Goal: Communication & Community: Answer question/provide support

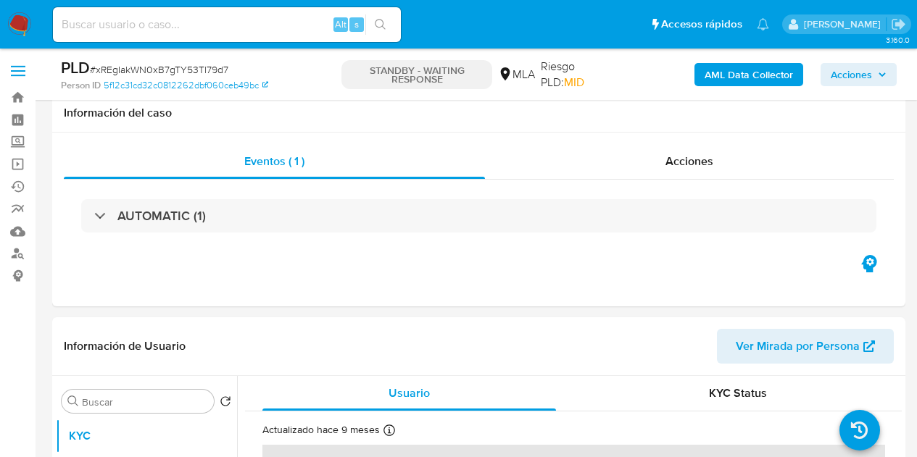
select select "10"
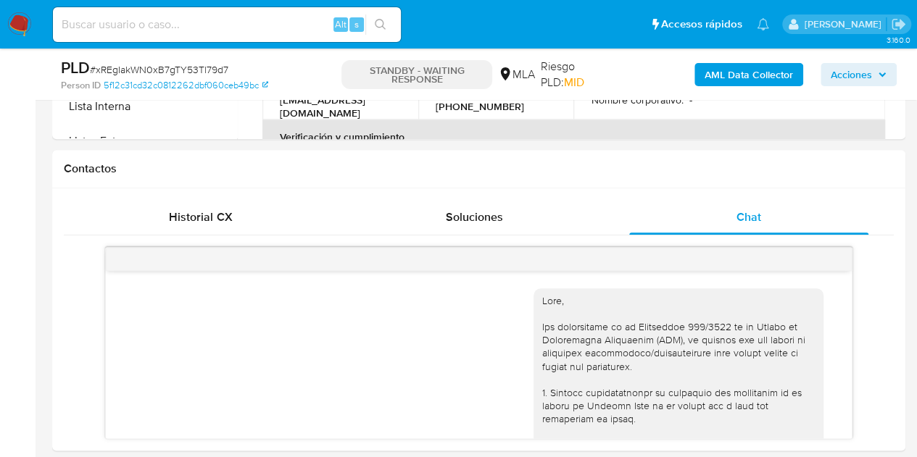
scroll to position [667, 0]
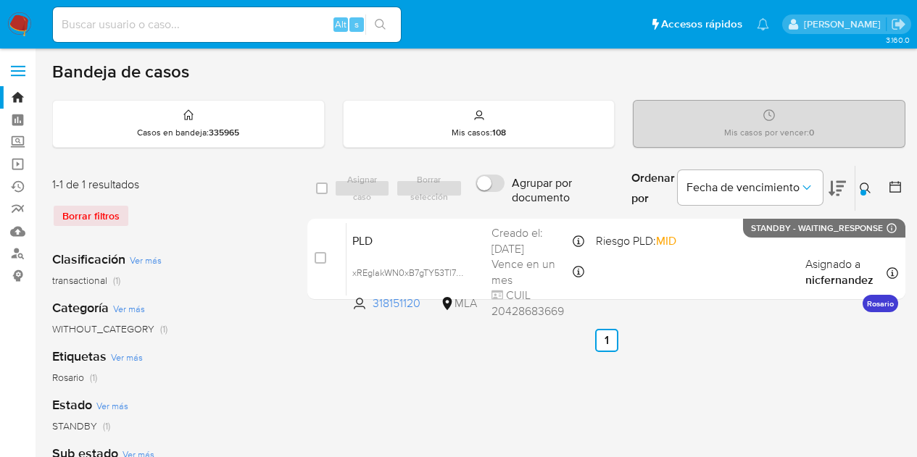
scroll to position [101, 0]
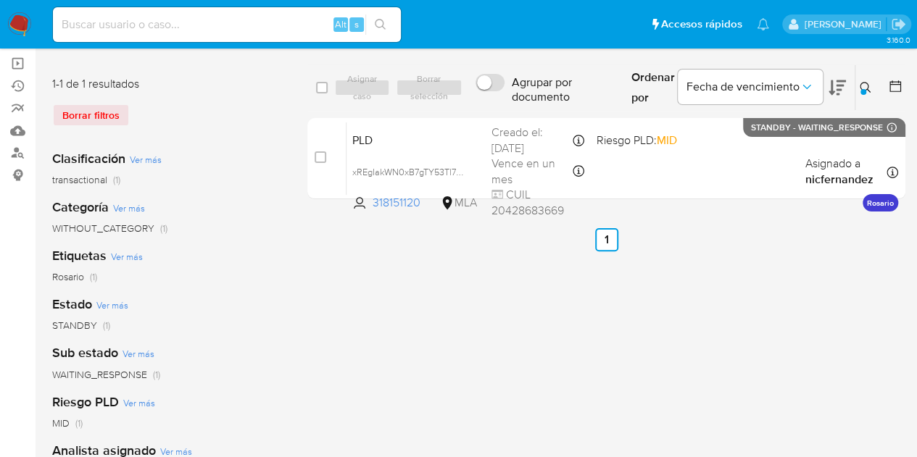
click at [866, 93] on button at bounding box center [868, 87] width 24 height 17
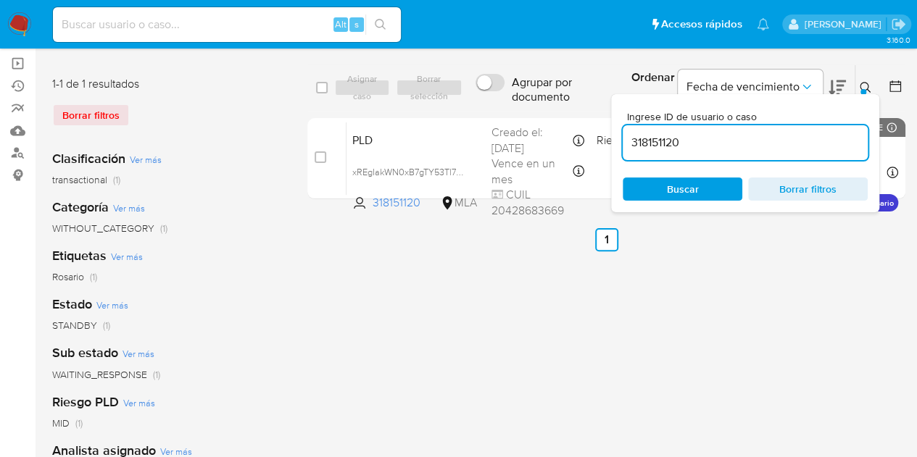
drag, startPoint x: 696, startPoint y: 151, endPoint x: 690, endPoint y: 143, distance: 9.9
click at [692, 146] on div "318151120" at bounding box center [745, 142] width 245 height 35
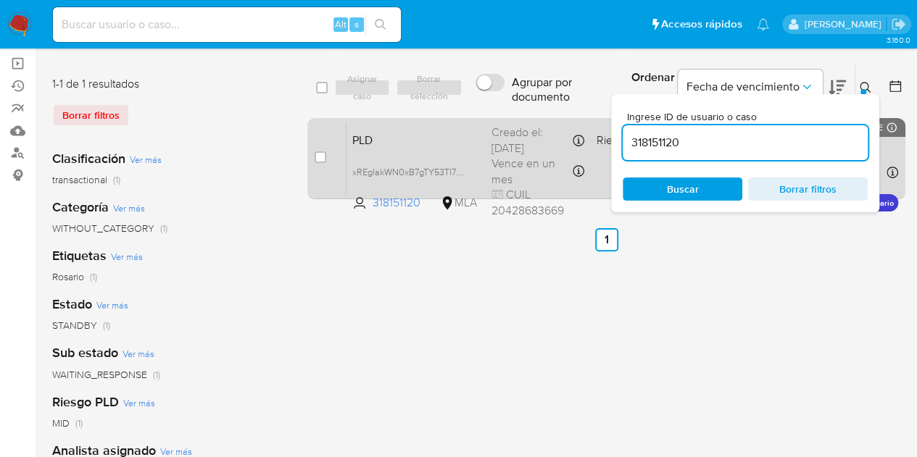
drag, startPoint x: 690, startPoint y: 143, endPoint x: 544, endPoint y: 130, distance: 147.0
click at [544, 130] on div "select-all-cases-checkbox Asignar caso Borrar selección Agrupar por documento O…" at bounding box center [606, 135] width 598 height 141
paste input "1232671524"
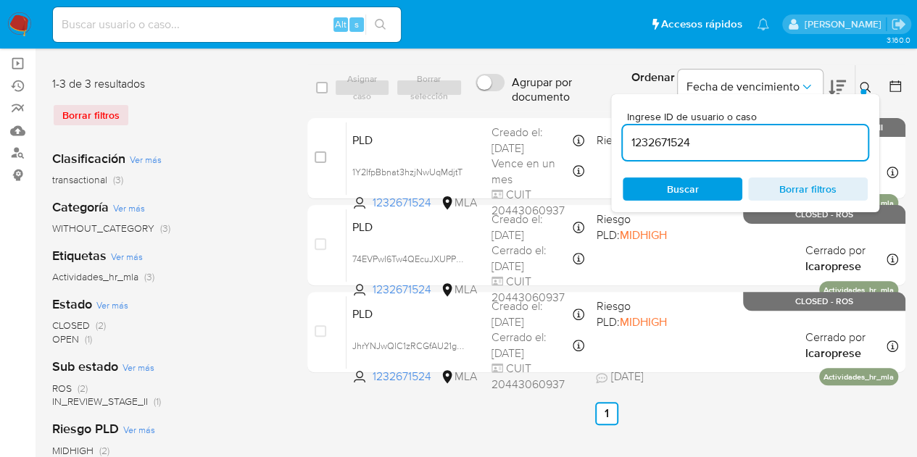
click at [869, 85] on icon at bounding box center [866, 88] width 12 height 12
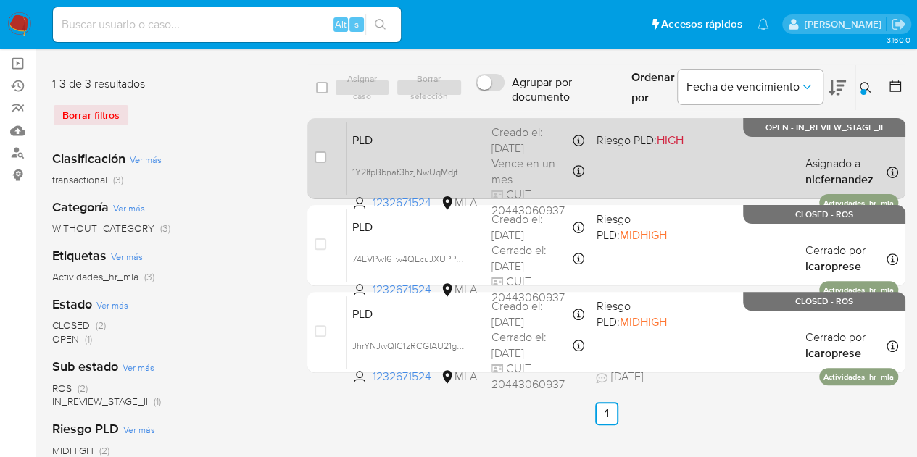
click at [425, 141] on span "PLD" at bounding box center [416, 139] width 128 height 19
click at [463, 172] on span "1Y2IfpBbnat3hzjNwUqMdjtT" at bounding box center [407, 171] width 110 height 16
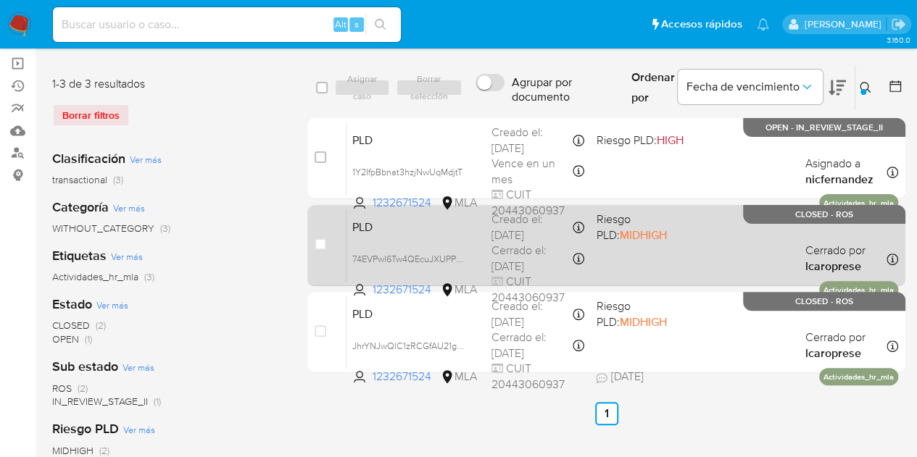
click at [429, 243] on div "PLD 74EVPwI6Tw4QEcuJXUPPbkOI 1232671524 MLA Riesgo PLD: MIDHIGH Creado el: 12/0…" at bounding box center [623, 245] width 552 height 73
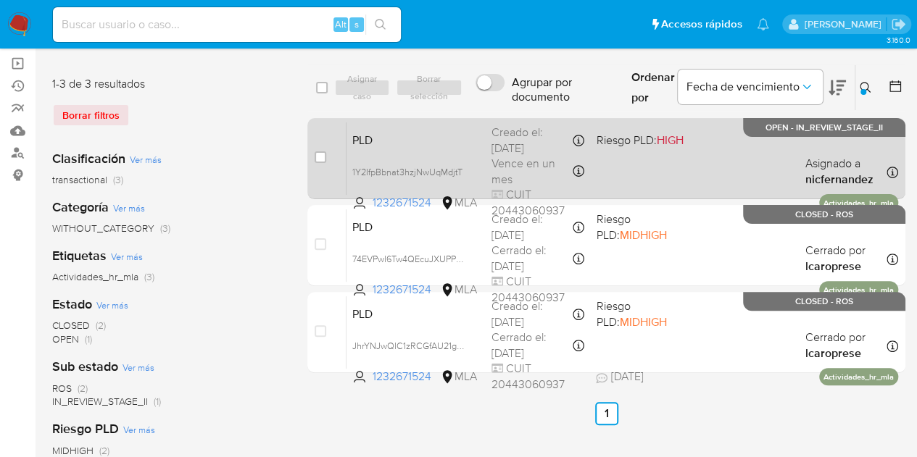
click at [392, 149] on div "PLD 1Y2IfpBbnat3hzjNwUqMdjtT 1232671524 MLA Riesgo PLD: HIGH Creado el: 12/09/2…" at bounding box center [623, 158] width 552 height 73
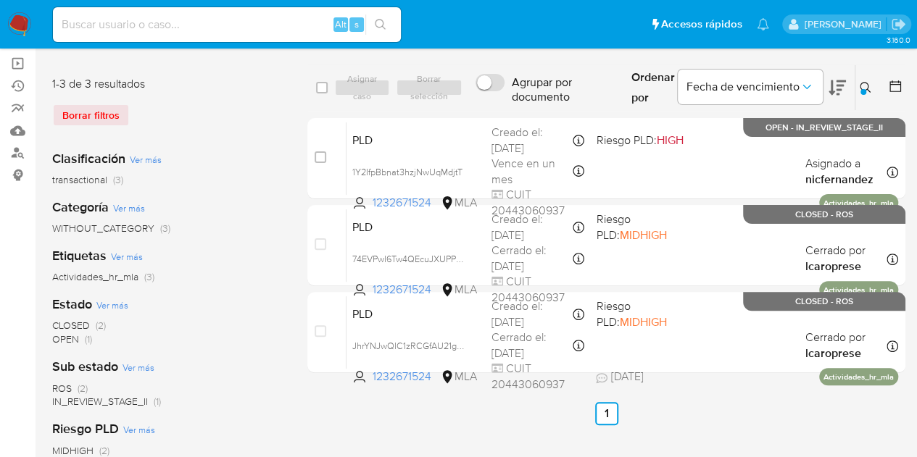
click at [863, 85] on icon at bounding box center [866, 88] width 12 height 12
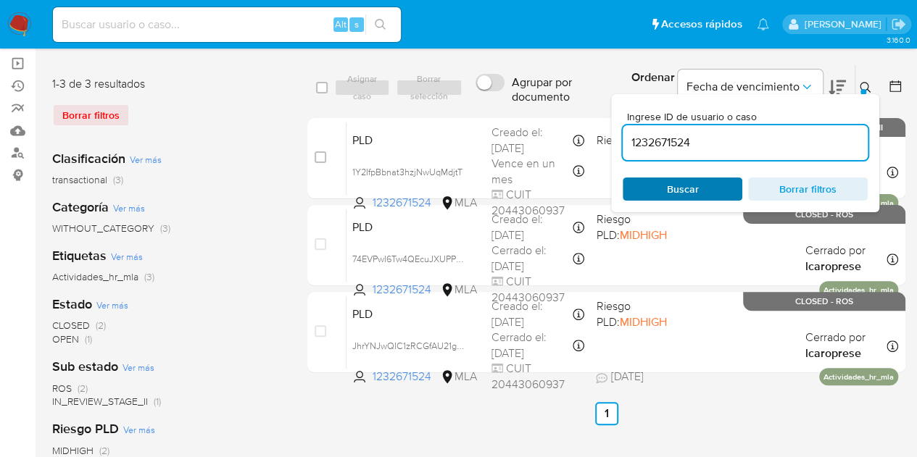
click at [661, 183] on span "Buscar" at bounding box center [682, 189] width 99 height 20
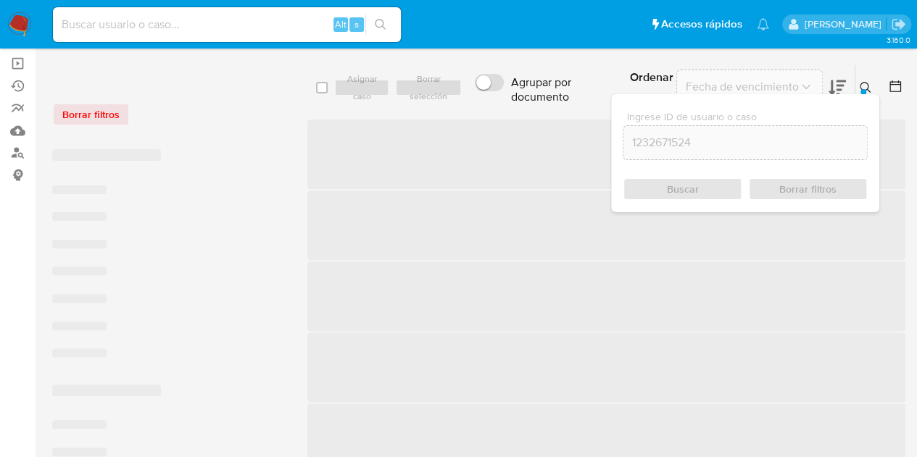
click at [869, 83] on icon at bounding box center [866, 88] width 12 height 12
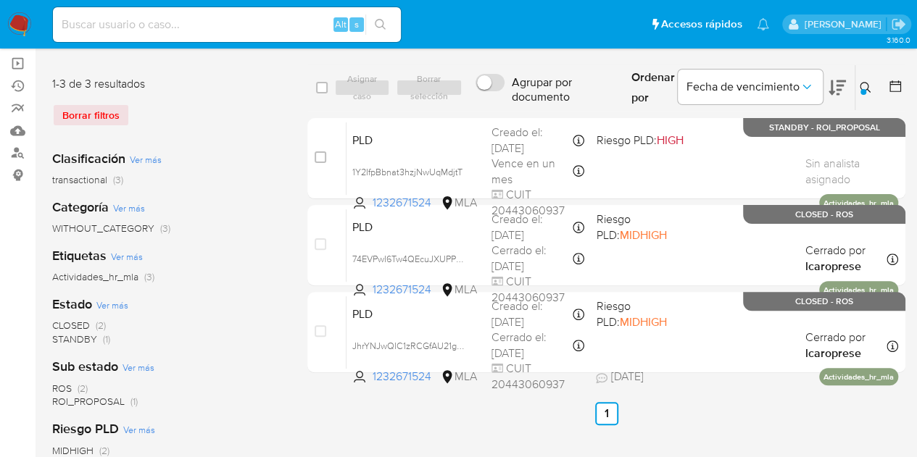
drag, startPoint x: 869, startPoint y: 83, endPoint x: 796, endPoint y: 133, distance: 88.1
click at [866, 86] on icon at bounding box center [866, 88] width 12 height 12
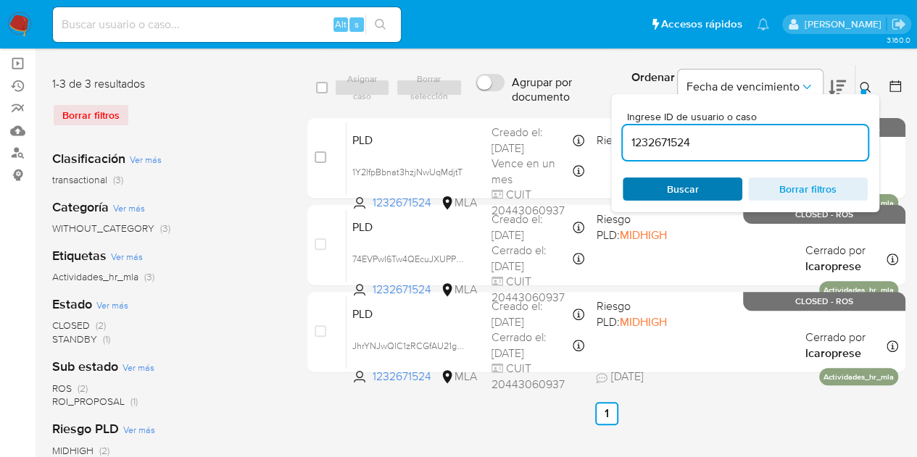
click at [707, 194] on span "Buscar" at bounding box center [682, 189] width 99 height 20
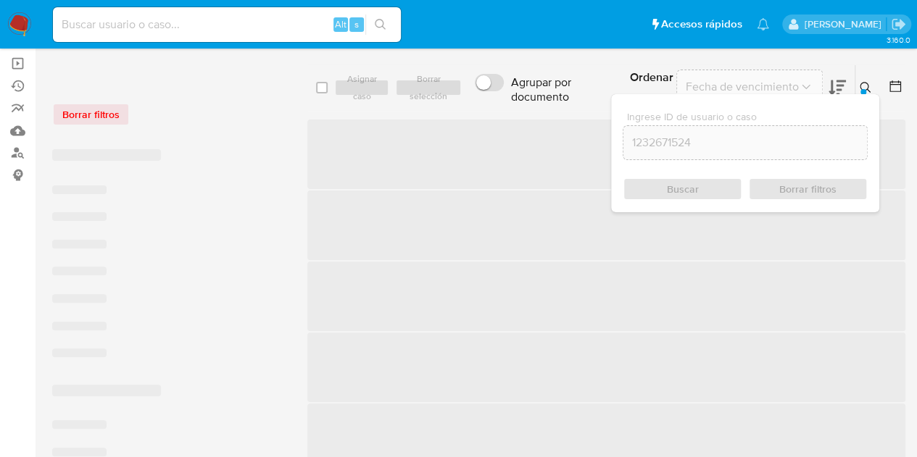
click at [863, 89] on div at bounding box center [864, 92] width 6 height 6
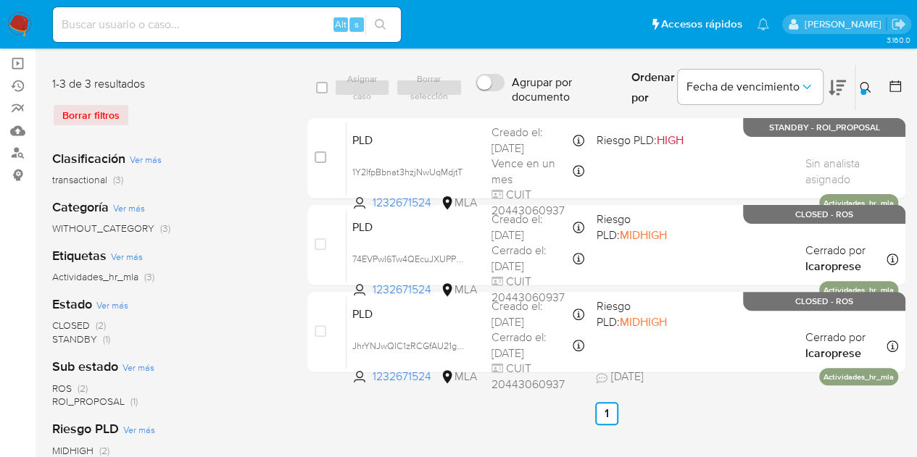
drag, startPoint x: 869, startPoint y: 79, endPoint x: 765, endPoint y: 140, distance: 120.2
click at [869, 80] on button at bounding box center [868, 87] width 24 height 17
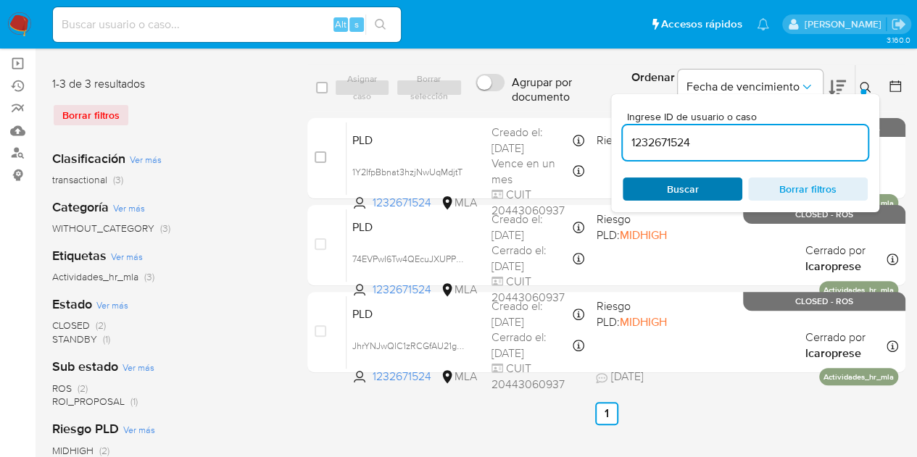
click at [655, 186] on span "Buscar" at bounding box center [682, 189] width 99 height 20
click at [866, 83] on icon at bounding box center [866, 88] width 12 height 12
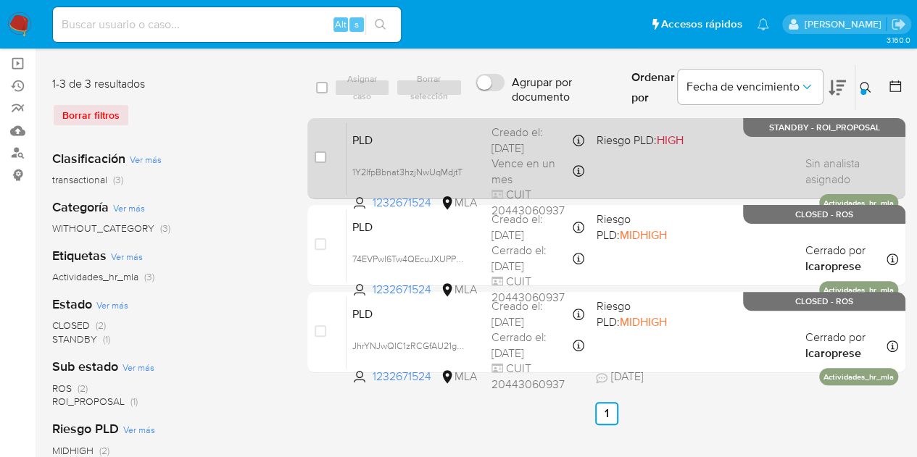
click at [384, 146] on span "PLD" at bounding box center [416, 139] width 128 height 19
click at [511, 141] on div "Creado el: 12/09/2025 Creado el: 12/09/2025 03:23:33" at bounding box center [538, 140] width 93 height 31
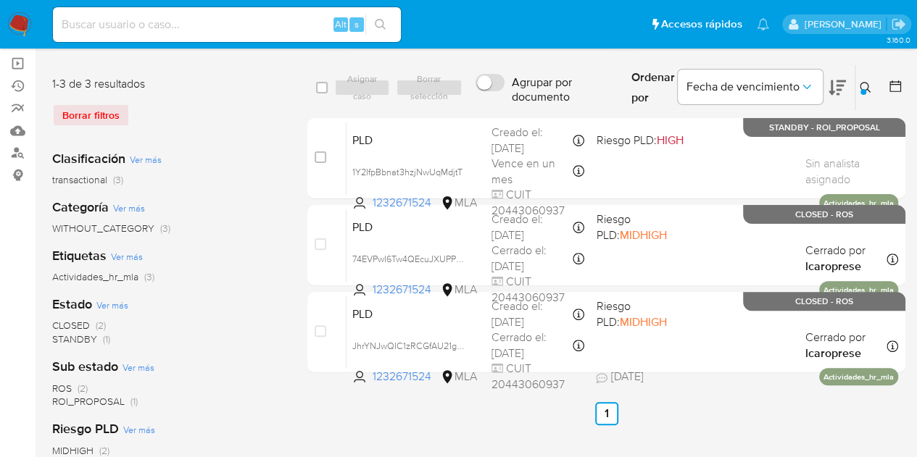
click at [866, 87] on icon at bounding box center [866, 88] width 12 height 12
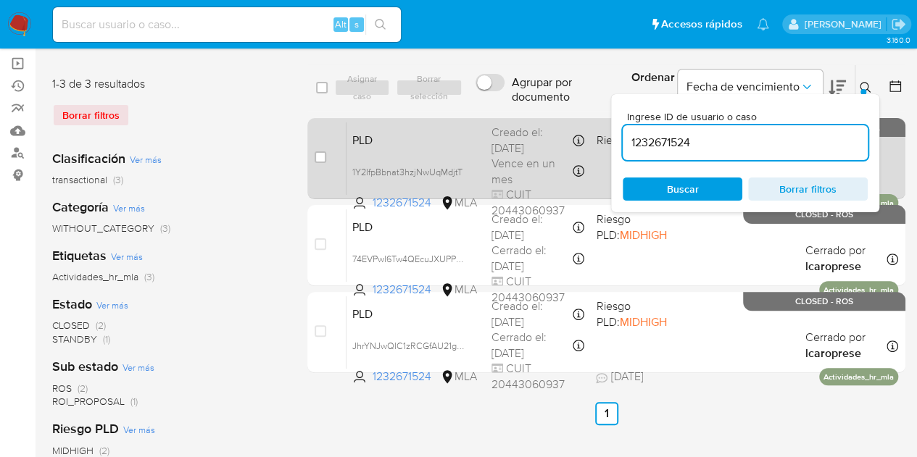
drag, startPoint x: 711, startPoint y: 150, endPoint x: 560, endPoint y: 129, distance: 151.5
click at [560, 128] on div "select-all-cases-checkbox Asignar caso Borrar selección Agrupar por documento O…" at bounding box center [606, 222] width 598 height 315
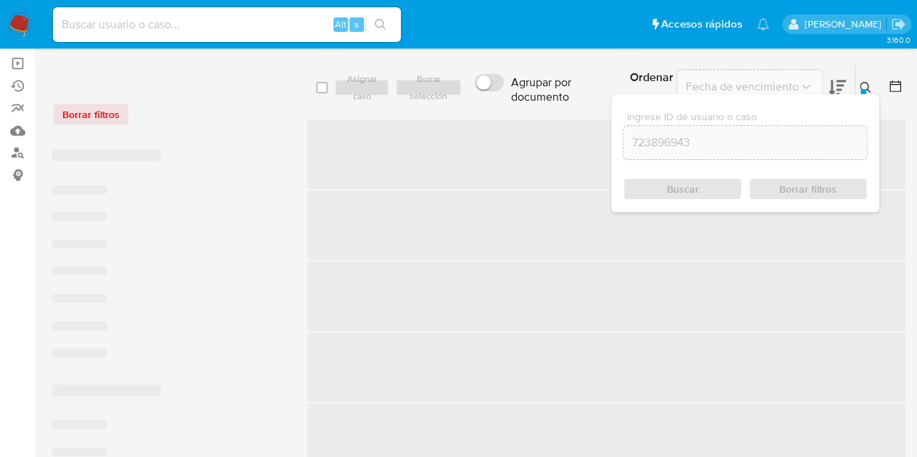
click at [864, 83] on icon at bounding box center [866, 88] width 12 height 12
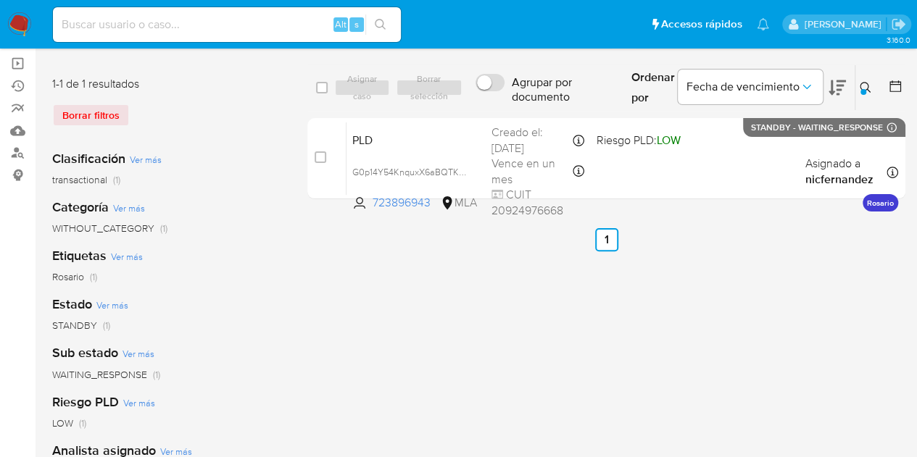
click at [451, 428] on div "select-all-cases-checkbox Asignar caso Borrar selección Agrupar por documento O…" at bounding box center [606, 383] width 598 height 637
drag, startPoint x: 863, startPoint y: 89, endPoint x: 847, endPoint y: 110, distance: 26.4
click at [863, 89] on div at bounding box center [864, 92] width 6 height 6
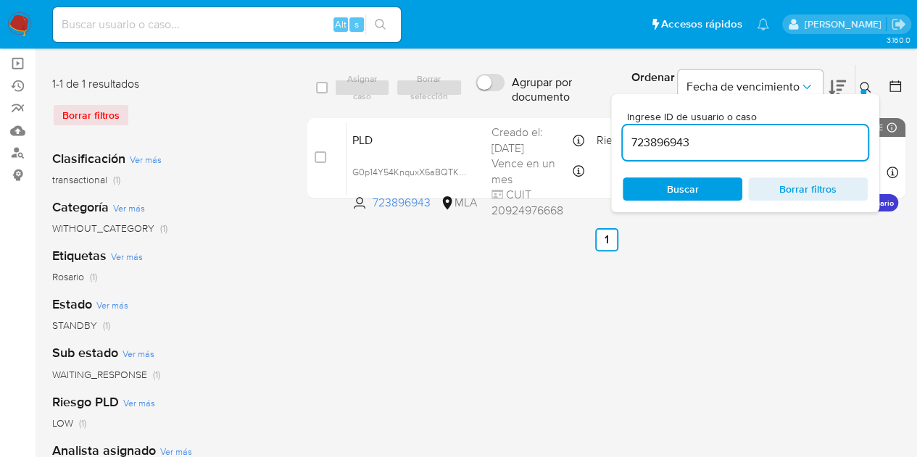
drag, startPoint x: 756, startPoint y: 145, endPoint x: 465, endPoint y: 91, distance: 295.8
click at [463, 88] on div "select-all-cases-checkbox Asignar caso Borrar selección Agrupar por documento O…" at bounding box center [606, 88] width 598 height 47
click at [871, 83] on button at bounding box center [868, 87] width 24 height 17
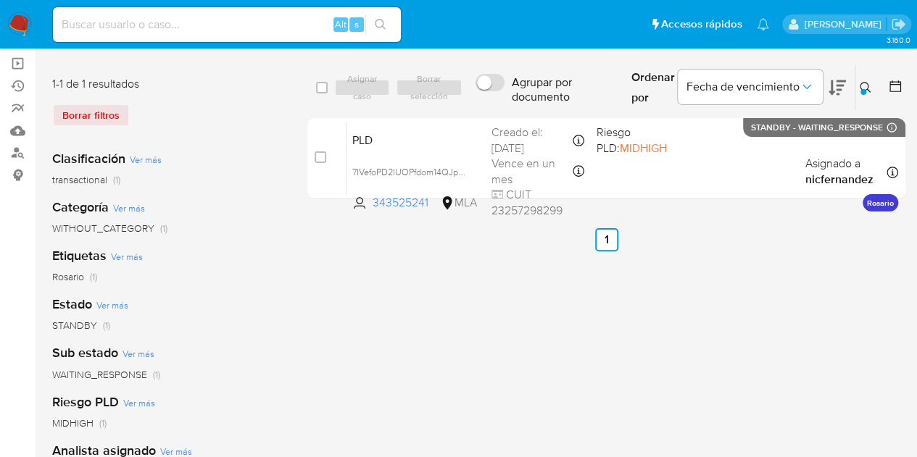
click at [372, 399] on div "select-all-cases-checkbox Asignar caso Borrar selección Agrupar por documento O…" at bounding box center [606, 383] width 598 height 637
click at [863, 85] on icon at bounding box center [866, 88] width 12 height 12
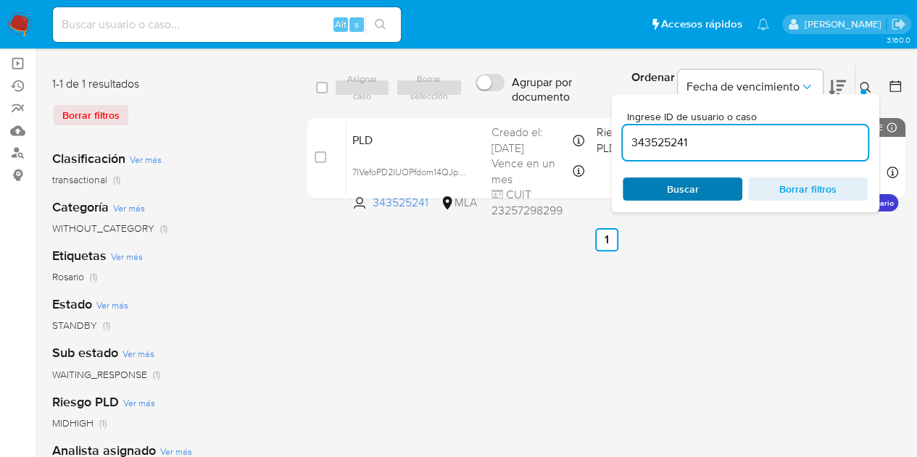
click at [724, 186] on span "Buscar" at bounding box center [682, 189] width 99 height 20
click at [863, 89] on div at bounding box center [864, 92] width 6 height 6
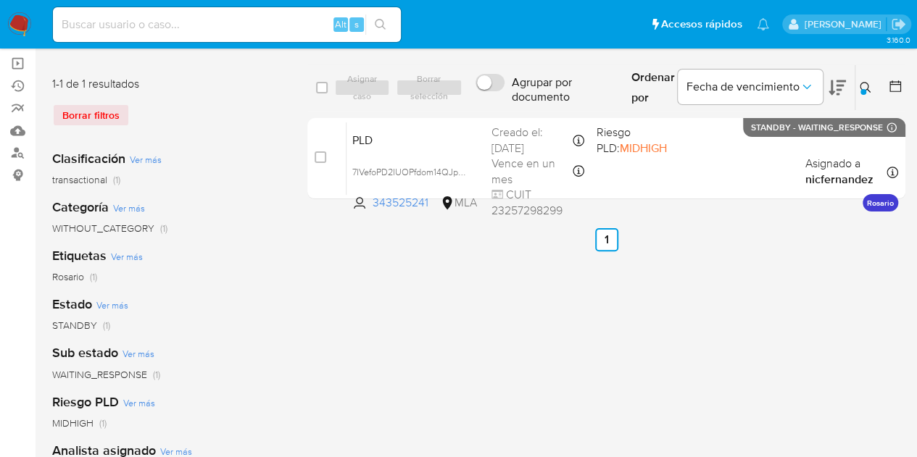
click at [386, 390] on div "select-all-cases-checkbox Asignar caso Borrar selección Agrupar por documento O…" at bounding box center [606, 383] width 598 height 637
click at [860, 82] on icon at bounding box center [866, 88] width 12 height 12
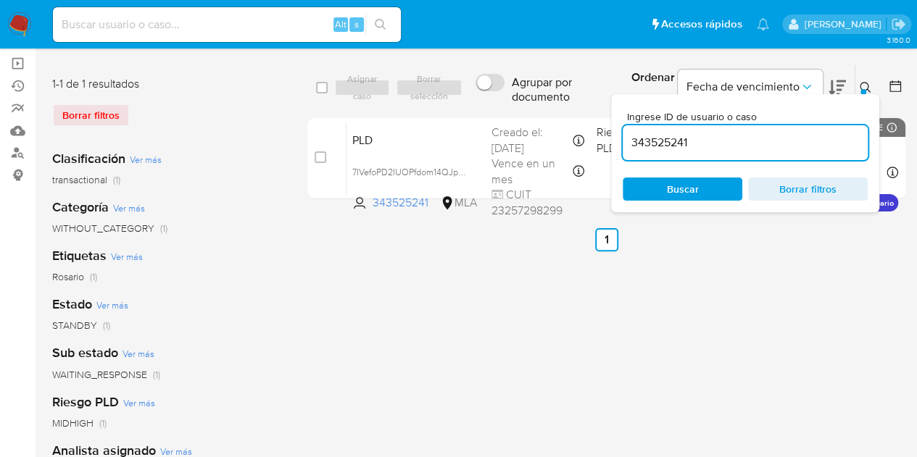
drag, startPoint x: 716, startPoint y: 137, endPoint x: 476, endPoint y: 113, distance: 241.2
click at [477, 114] on div "select-all-cases-checkbox Asignar caso Borrar selección Agrupar por documento O…" at bounding box center [606, 135] width 598 height 141
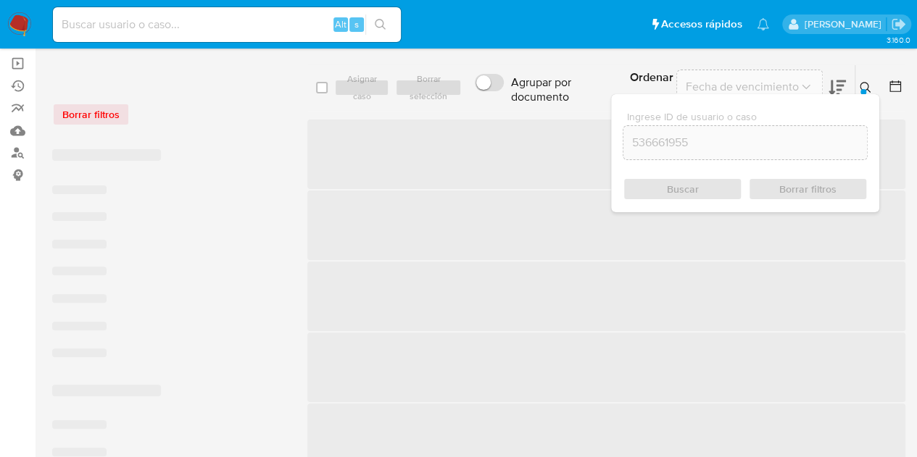
click at [864, 82] on icon at bounding box center [866, 88] width 12 height 12
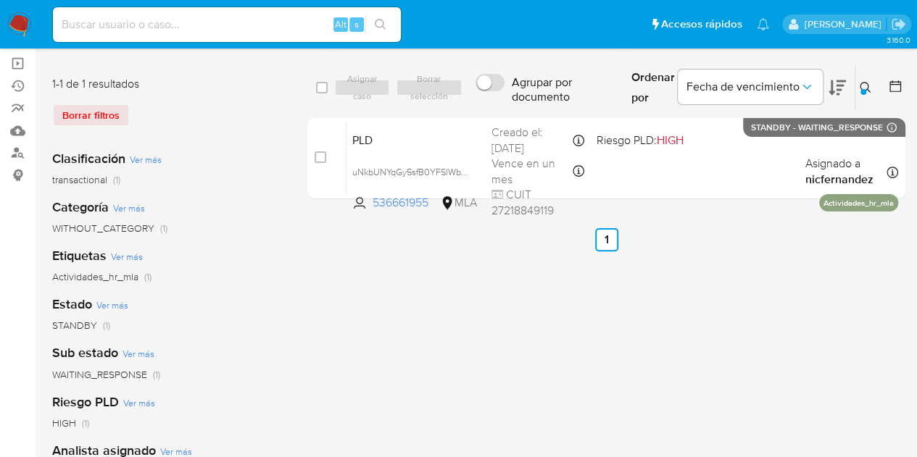
drag, startPoint x: 866, startPoint y: 89, endPoint x: 810, endPoint y: 111, distance: 59.9
click at [866, 91] on icon at bounding box center [866, 88] width 12 height 12
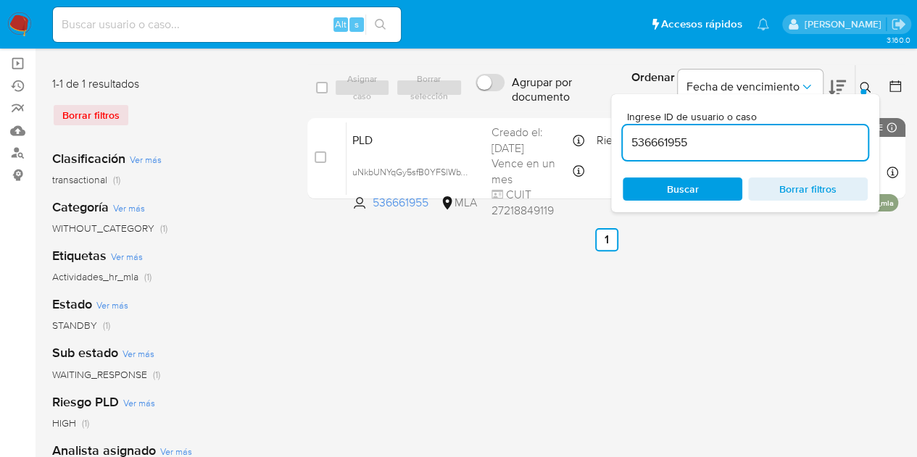
drag, startPoint x: 763, startPoint y: 138, endPoint x: 729, endPoint y: 121, distance: 37.6
click at [518, 104] on div "select-all-cases-checkbox Asignar caso Borrar selección Agrupar por documento O…" at bounding box center [606, 88] width 598 height 47
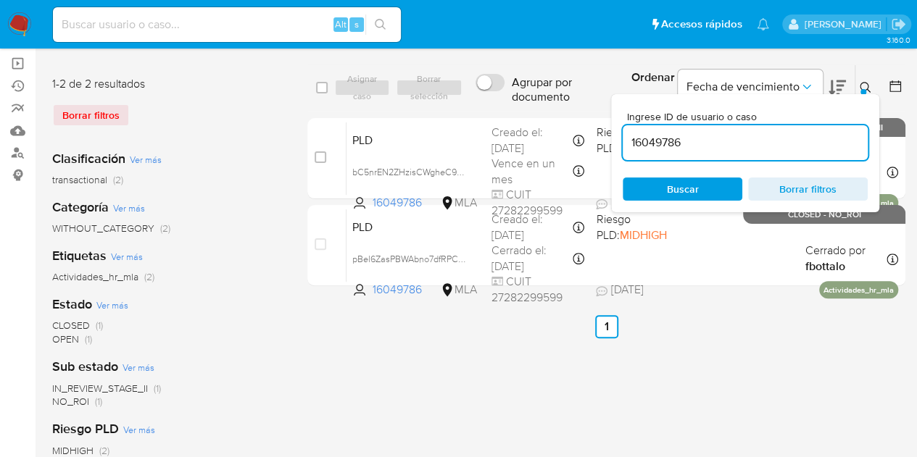
click at [866, 86] on icon at bounding box center [866, 88] width 12 height 12
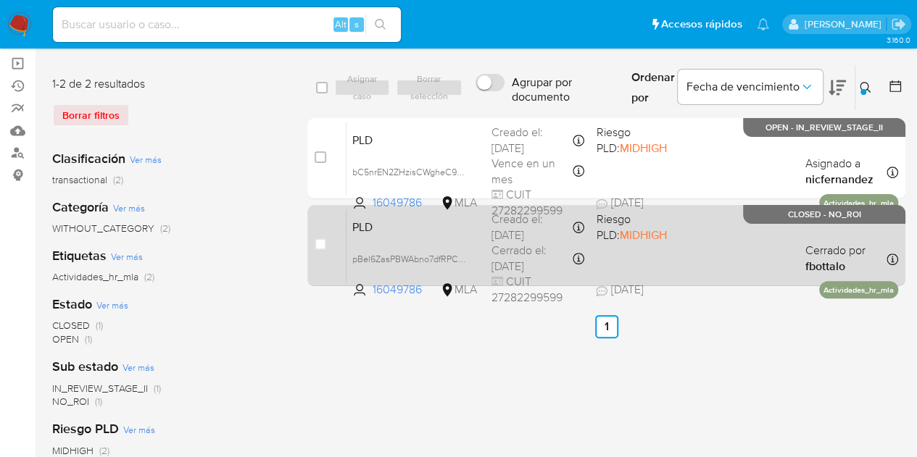
click at [456, 234] on div "PLD pBel6ZasPBWAbno7dfRPCwuJ 16049786 MLA Riesgo PLD: MIDHIGH Creado el: 12/08/…" at bounding box center [623, 245] width 552 height 73
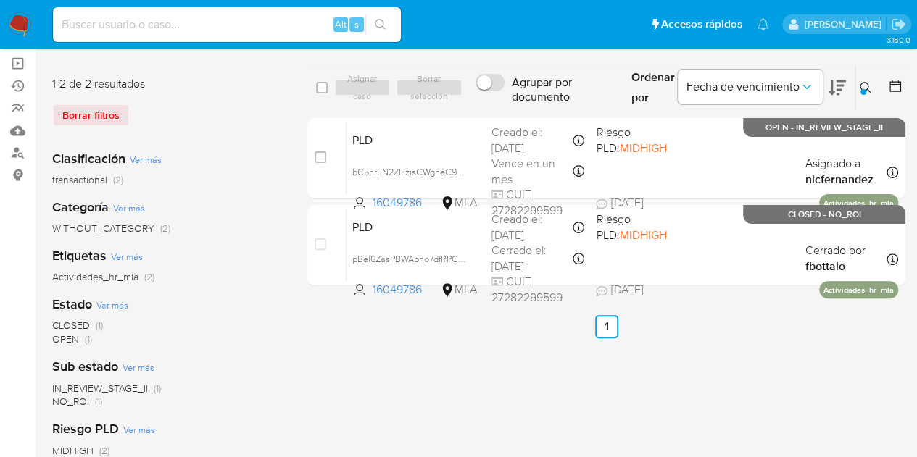
click at [877, 82] on button at bounding box center [868, 87] width 24 height 17
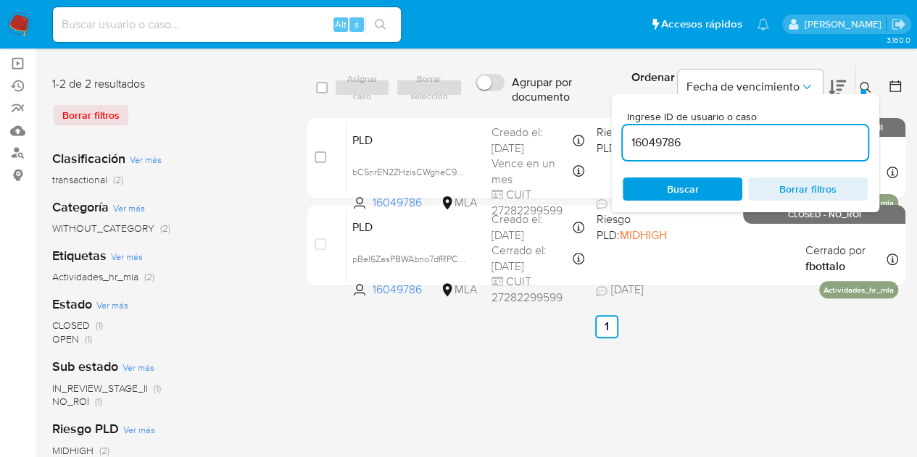
drag, startPoint x: 750, startPoint y: 138, endPoint x: 513, endPoint y: 102, distance: 240.5
click at [513, 102] on div "select-all-cases-checkbox Asignar caso Borrar selección Agrupar por documento O…" at bounding box center [606, 88] width 598 height 47
type input "1643001568"
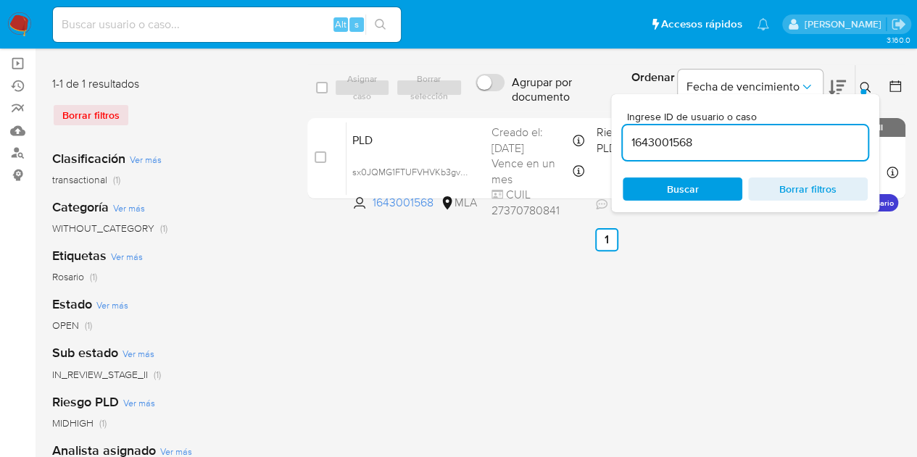
click at [865, 96] on div "Ingrese ID de usuario o caso 1643001568 Buscar Borrar filtros" at bounding box center [745, 153] width 268 height 118
click at [866, 87] on icon at bounding box center [866, 88] width 12 height 12
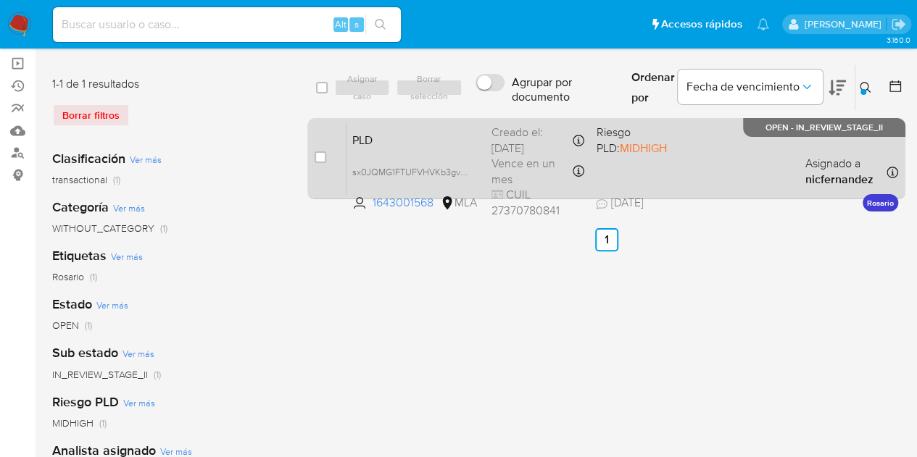
click at [407, 147] on div "PLD sx0JQMG1FTUFVHVKb3gvXofe 1643001568 MLA Riesgo PLD: MIDHIGH Creado el: 12/0…" at bounding box center [623, 158] width 552 height 73
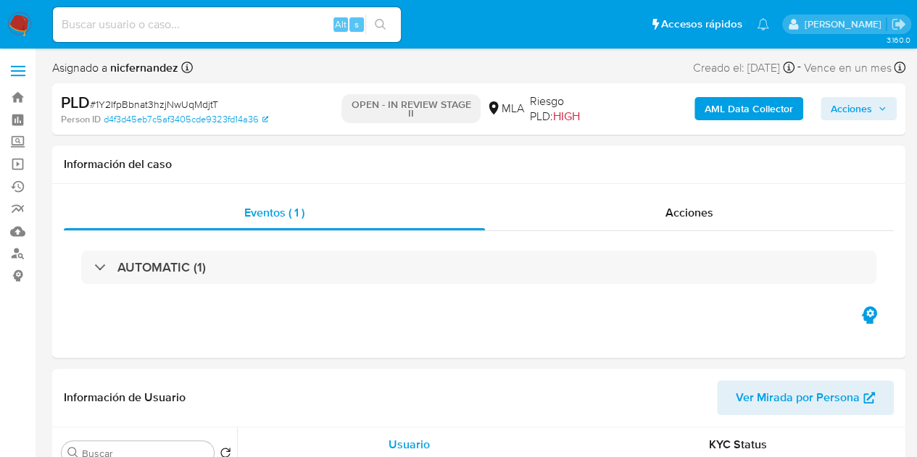
select select "10"
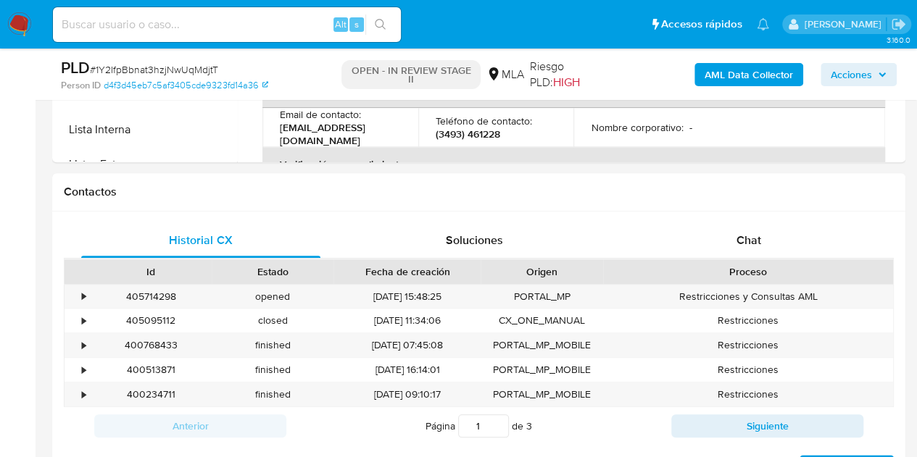
scroll to position [591, 0]
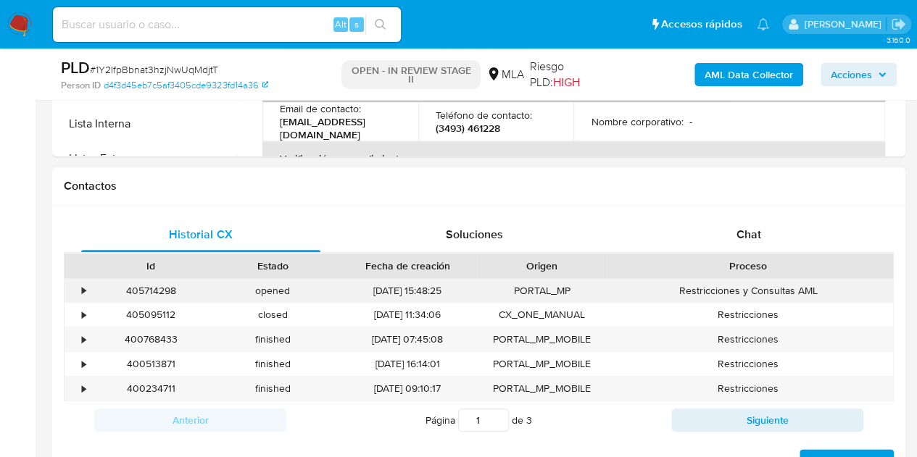
click at [137, 289] on div "405714298" at bounding box center [151, 291] width 122 height 24
copy div "405714298"
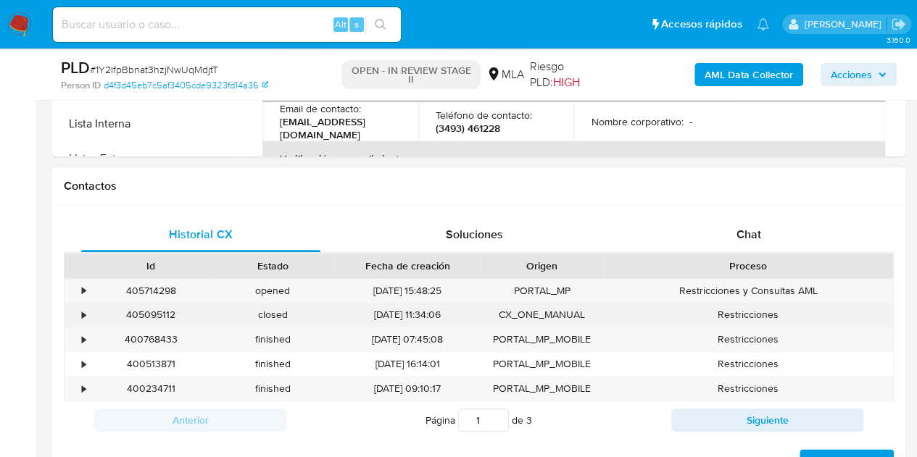
click at [428, 312] on div "[DATE] 11:34:06" at bounding box center [407, 315] width 147 height 24
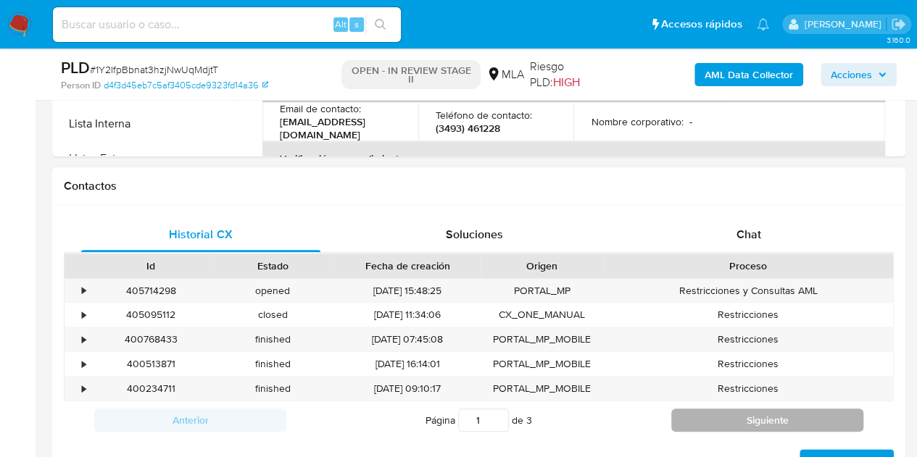
click at [776, 420] on button "Siguiente" at bounding box center [767, 420] width 192 height 23
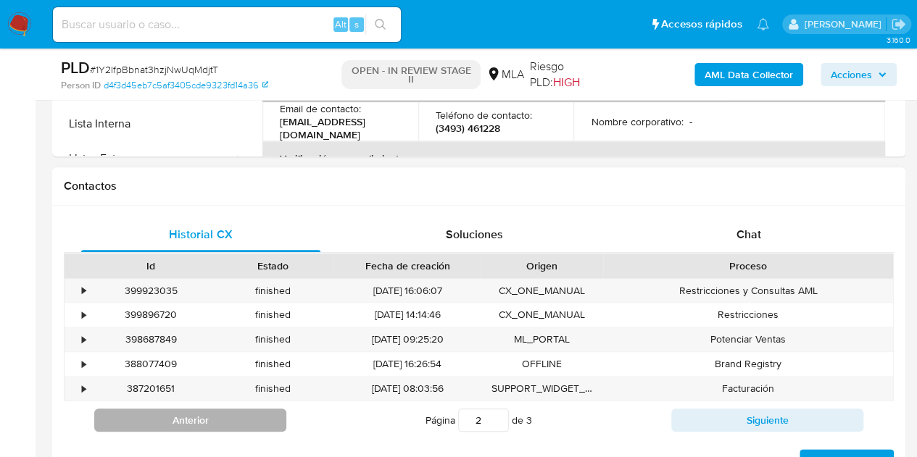
click at [239, 418] on button "Anterior" at bounding box center [190, 420] width 192 height 23
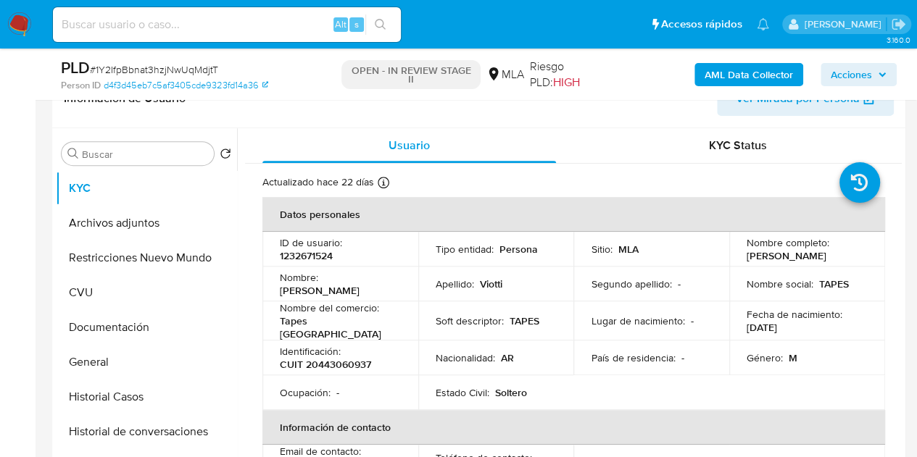
scroll to position [215, 0]
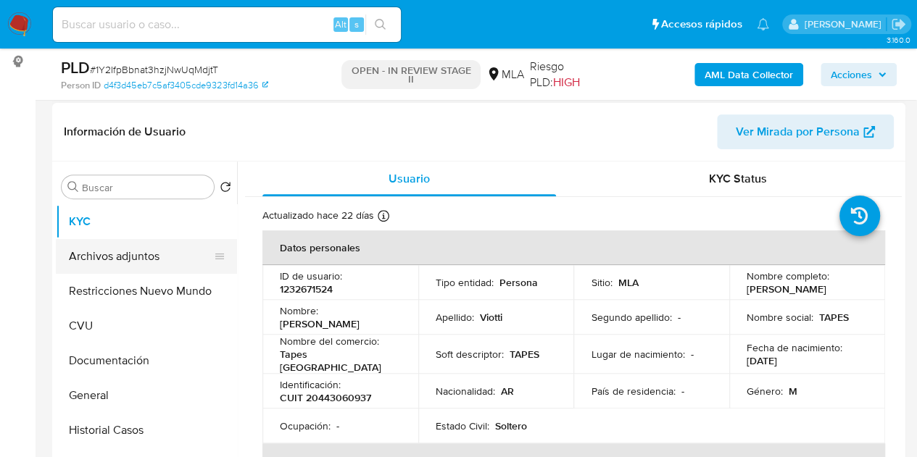
click at [129, 250] on button "Archivos adjuntos" at bounding box center [141, 256] width 170 height 35
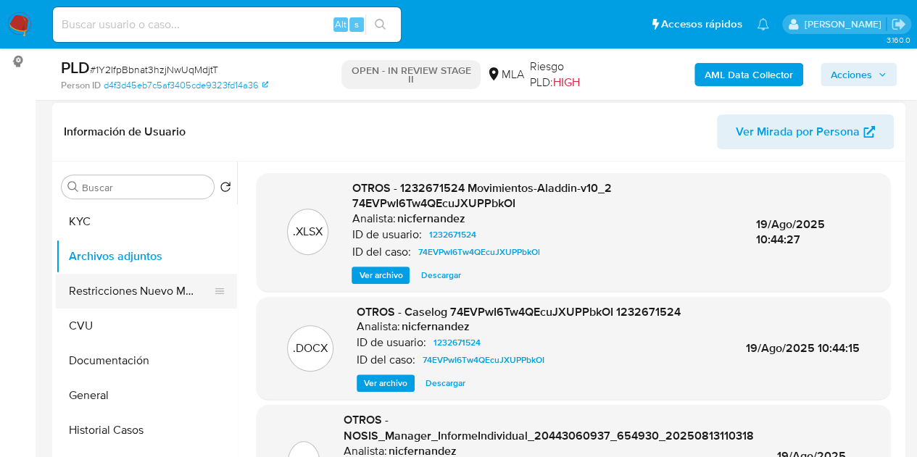
click at [131, 284] on button "Restricciones Nuevo Mundo" at bounding box center [141, 291] width 170 height 35
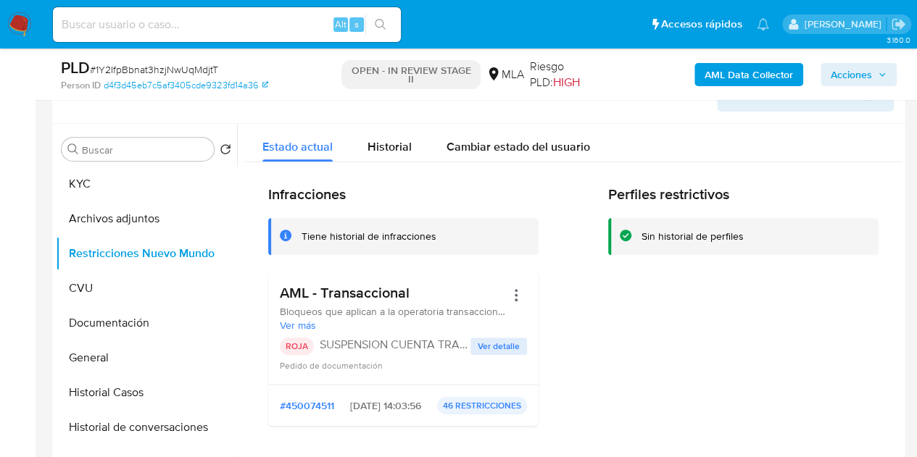
scroll to position [249, 0]
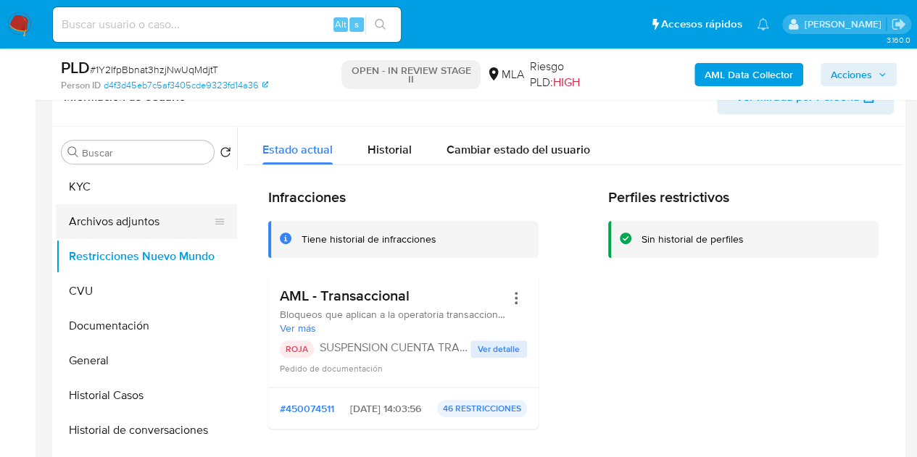
click at [119, 218] on button "Archivos adjuntos" at bounding box center [141, 221] width 170 height 35
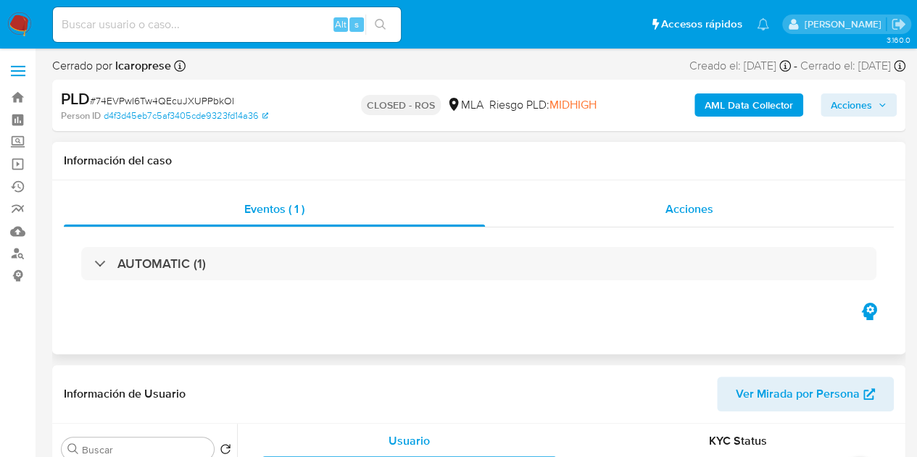
click at [683, 207] on span "Acciones" at bounding box center [690, 209] width 48 height 17
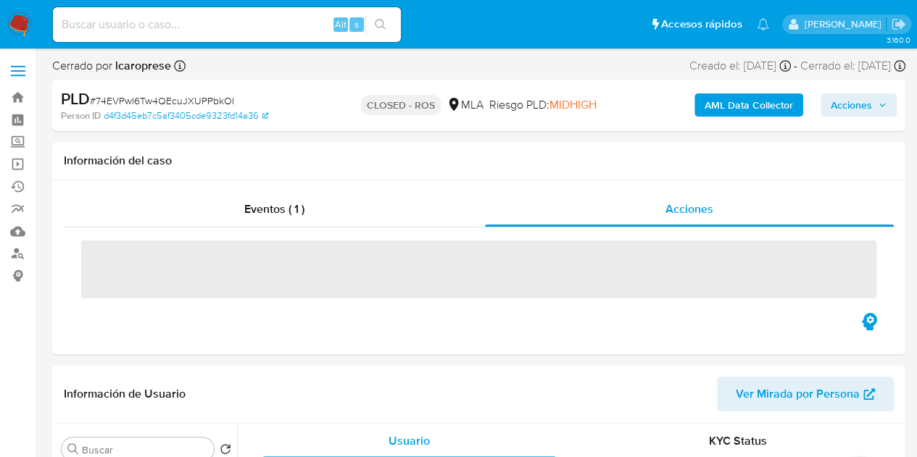
select select "10"
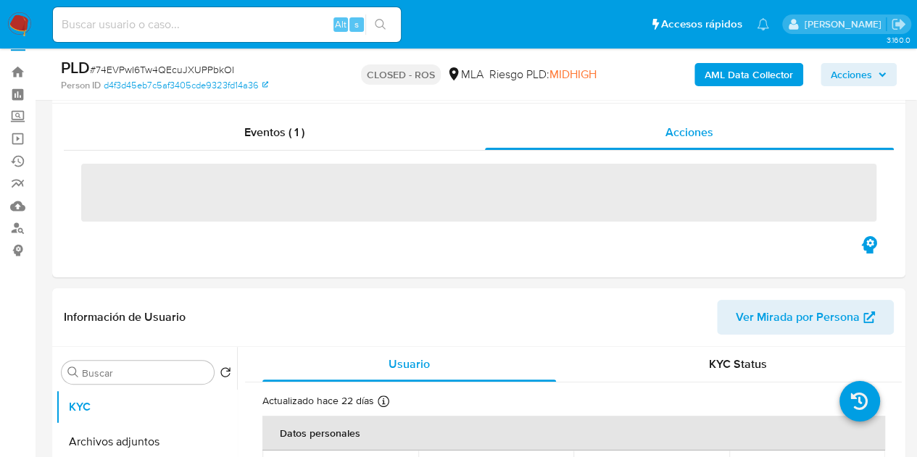
scroll to position [31, 0]
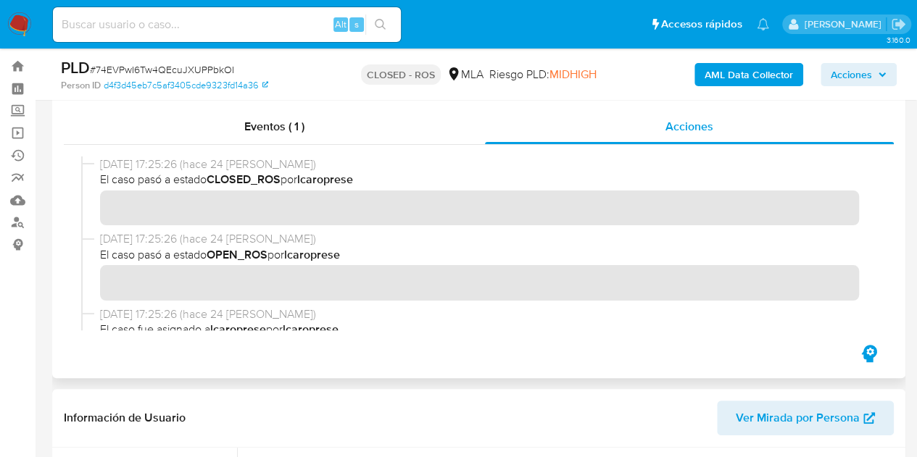
drag, startPoint x: 447, startPoint y: 246, endPoint x: 444, endPoint y: 233, distance: 13.4
click at [447, 247] on span "26/08/2025 17:25:26 (hace 24 días)" at bounding box center [485, 239] width 771 height 16
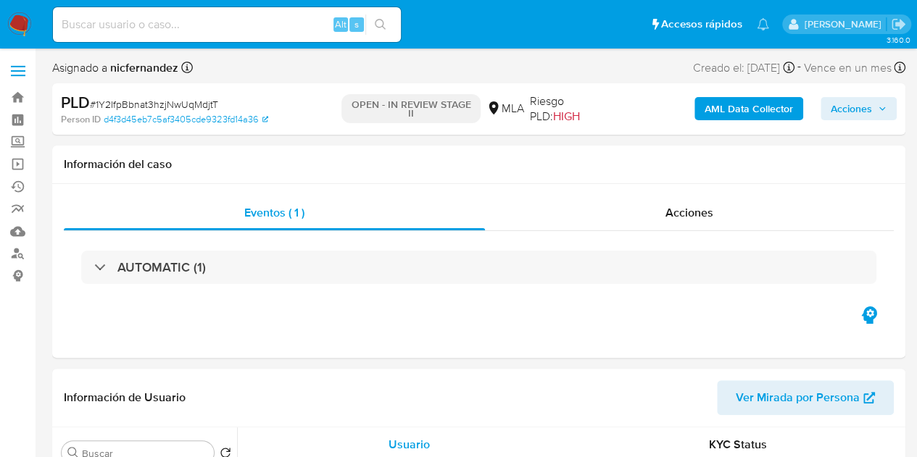
select select "10"
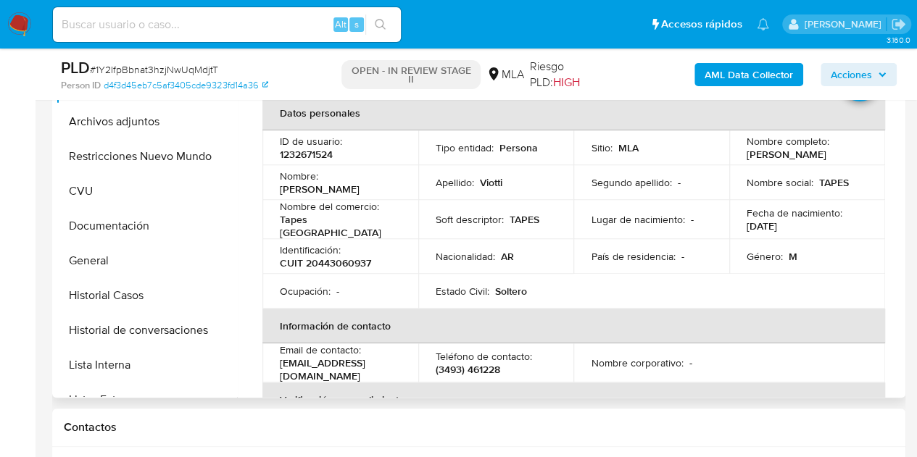
scroll to position [355, 0]
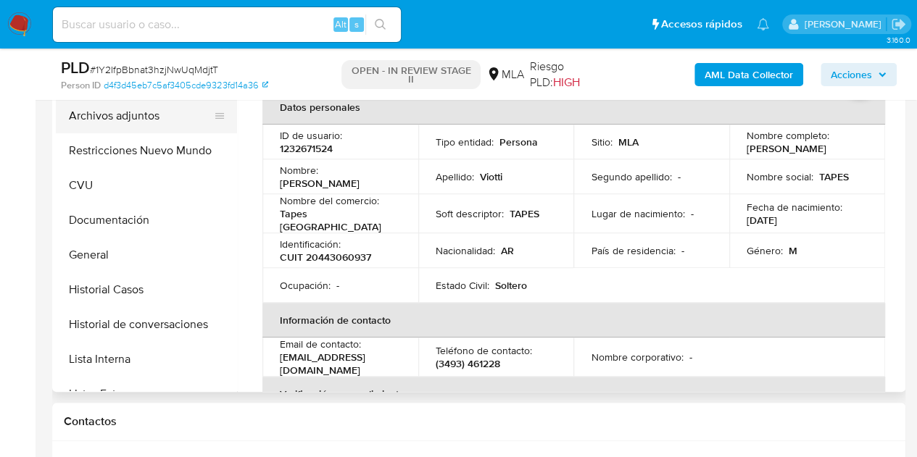
click at [119, 124] on button "Archivos adjuntos" at bounding box center [141, 116] width 170 height 35
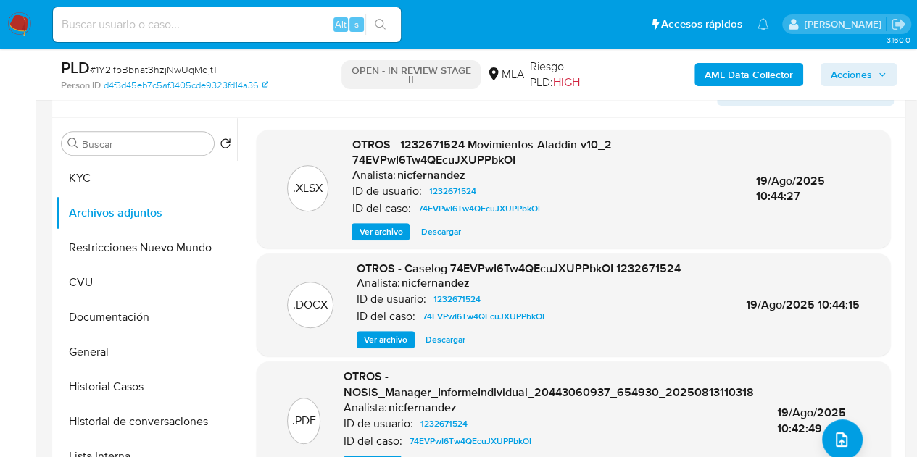
scroll to position [261, 0]
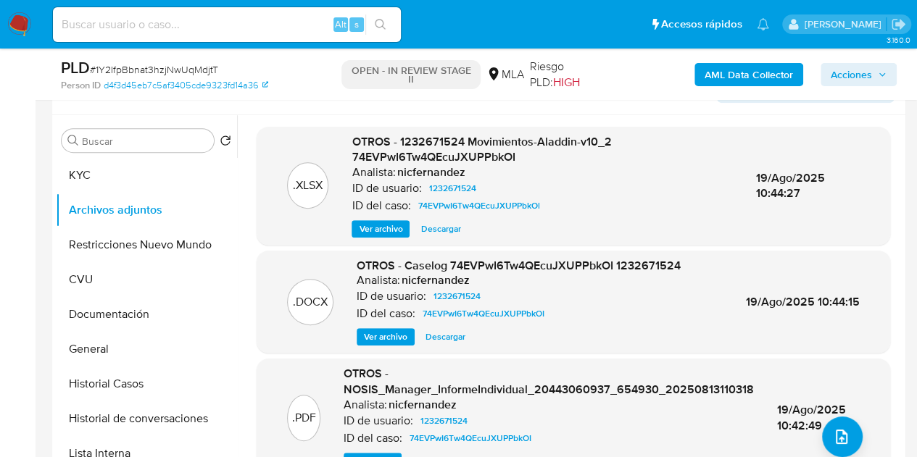
click at [724, 70] on b "AML Data Collector" at bounding box center [749, 74] width 88 height 23
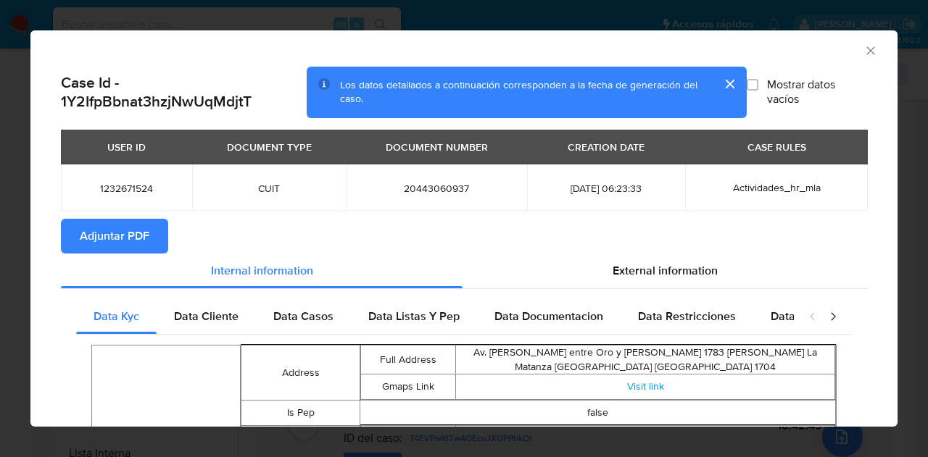
click at [120, 236] on span "Adjuntar PDF" at bounding box center [115, 236] width 70 height 32
click at [863, 52] on icon "Cerrar ventana" at bounding box center [870, 51] width 15 height 15
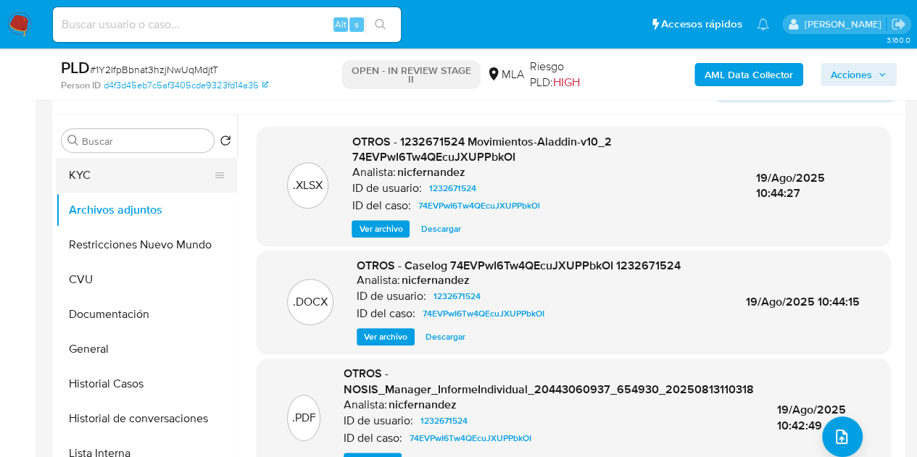
click at [120, 170] on button "KYC" at bounding box center [141, 175] width 170 height 35
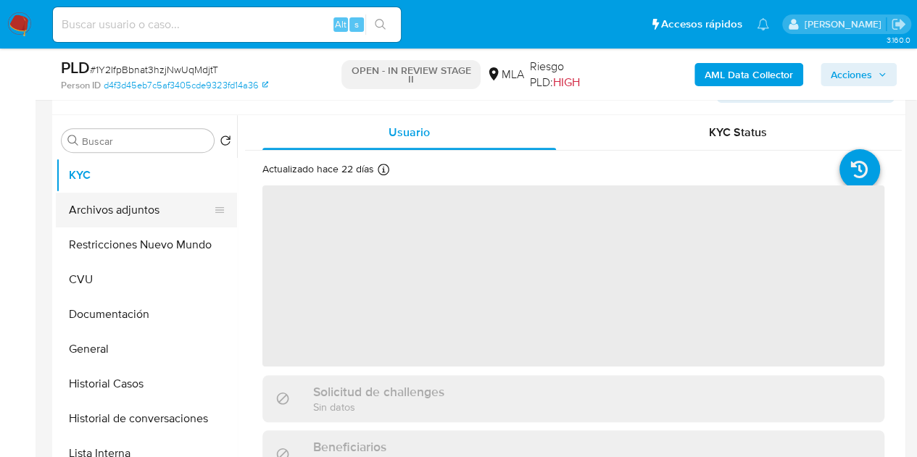
click at [121, 215] on button "Archivos adjuntos" at bounding box center [141, 210] width 170 height 35
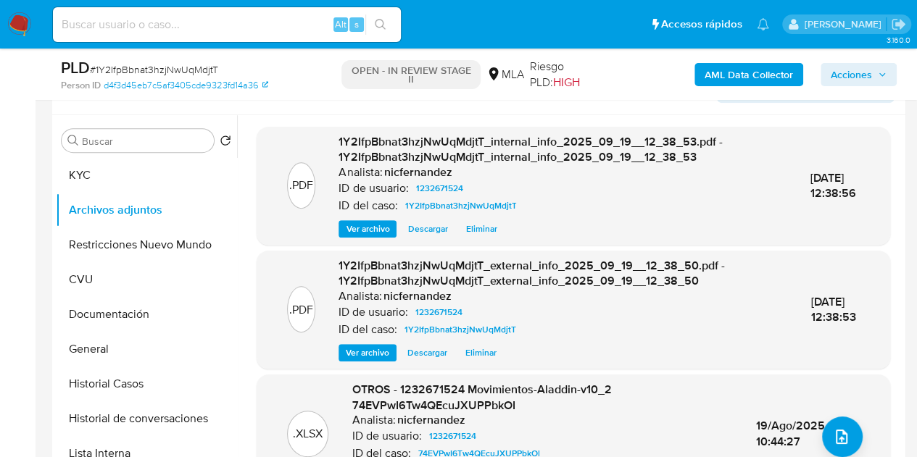
click at [267, 248] on div ".PDF 1Y2IfpBbnat3hzjNwUqMdjtT_internal_info_2025_09_19__12_38_53.pdf - 1Y2IfpBb…" at bounding box center [574, 387] width 634 height 521
click at [123, 177] on button "KYC" at bounding box center [141, 175] width 170 height 35
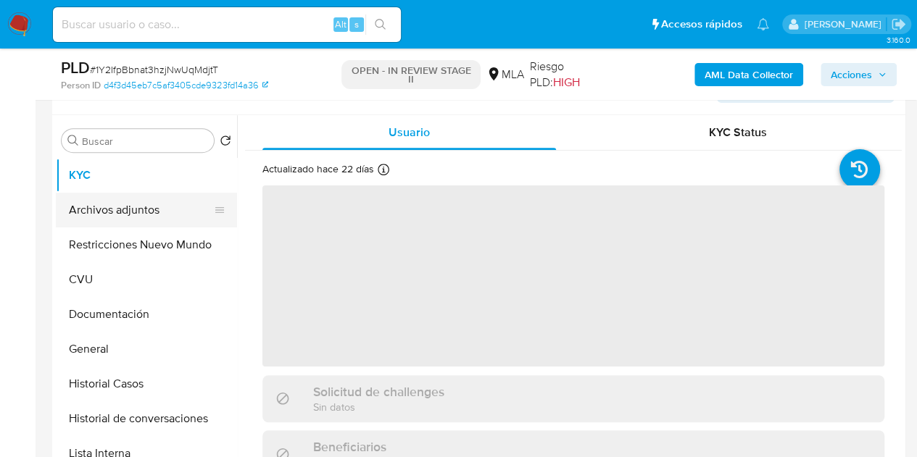
click at [128, 205] on button "Archivos adjuntos" at bounding box center [141, 210] width 170 height 35
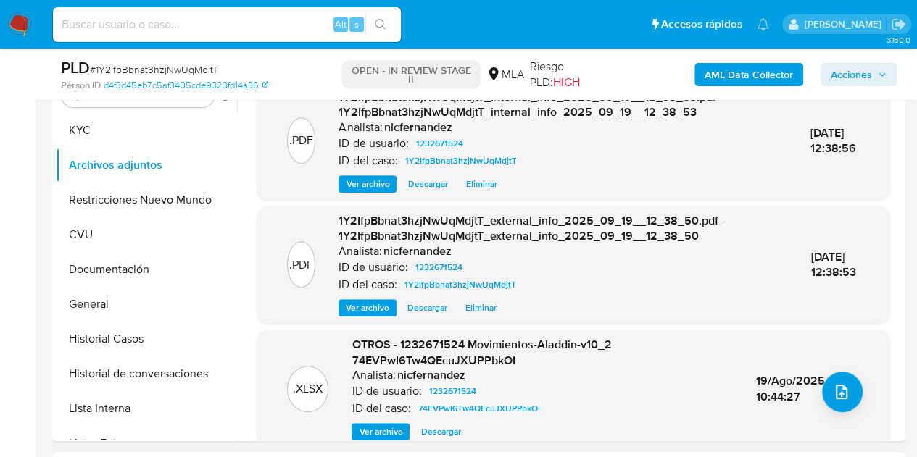
scroll to position [264, 0]
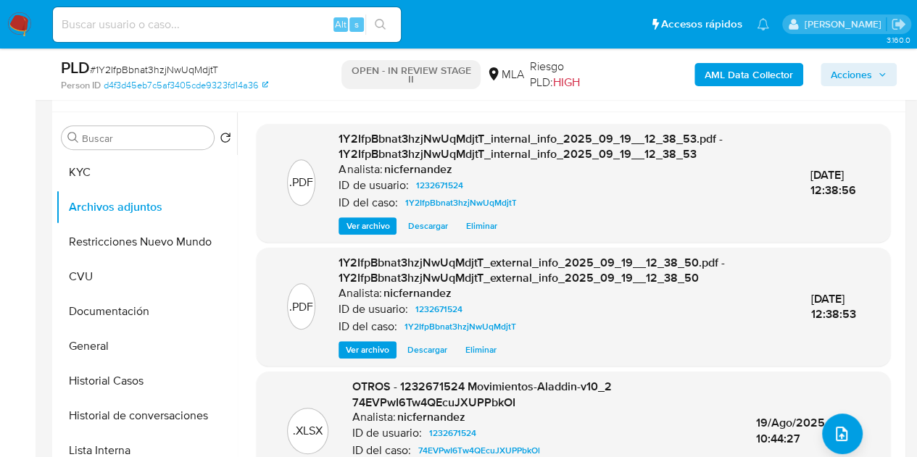
click at [355, 230] on span "Ver archivo" at bounding box center [368, 226] width 44 height 15
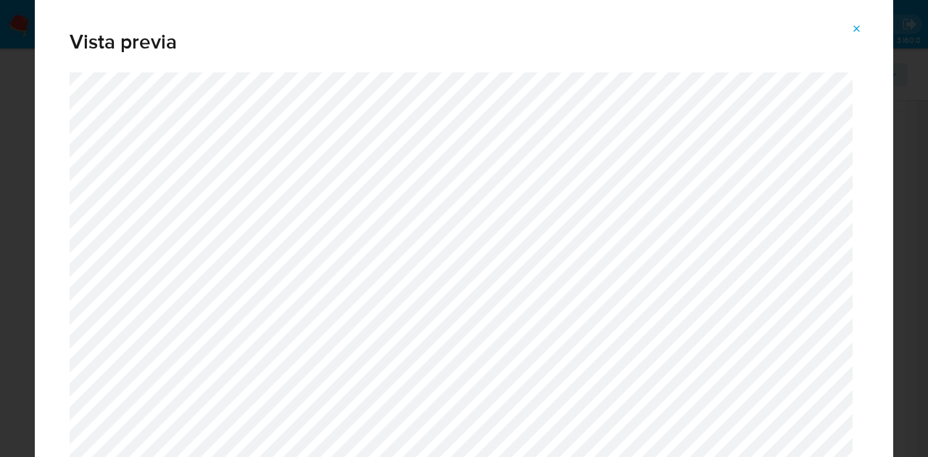
drag, startPoint x: 850, startPoint y: 28, endPoint x: 866, endPoint y: 48, distance: 25.3
click at [850, 30] on button "Attachment preview" at bounding box center [857, 28] width 32 height 23
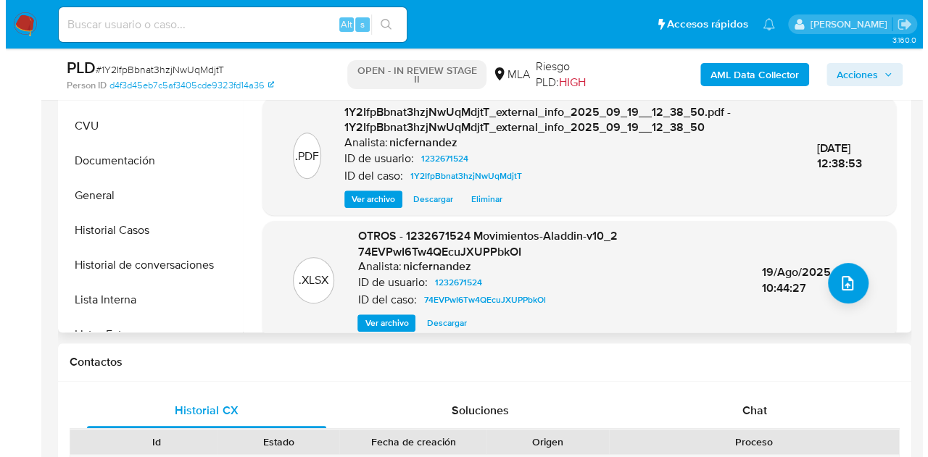
scroll to position [424, 0]
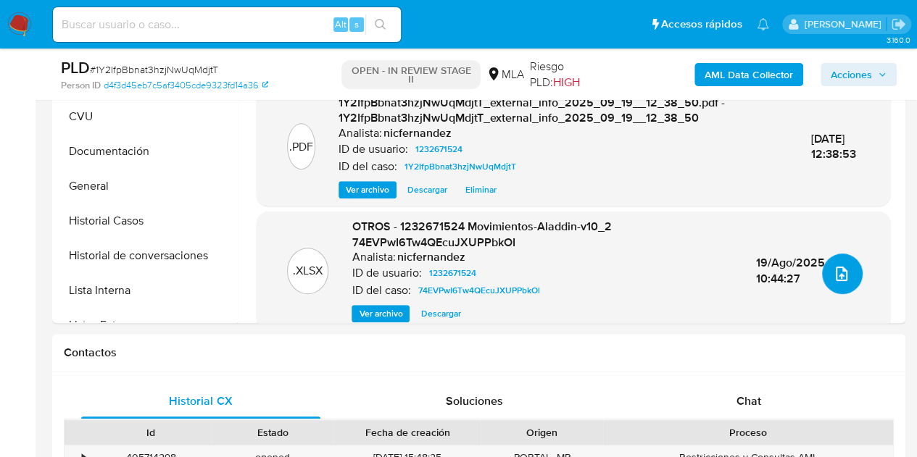
click at [839, 265] on span "upload-file" at bounding box center [841, 273] width 17 height 17
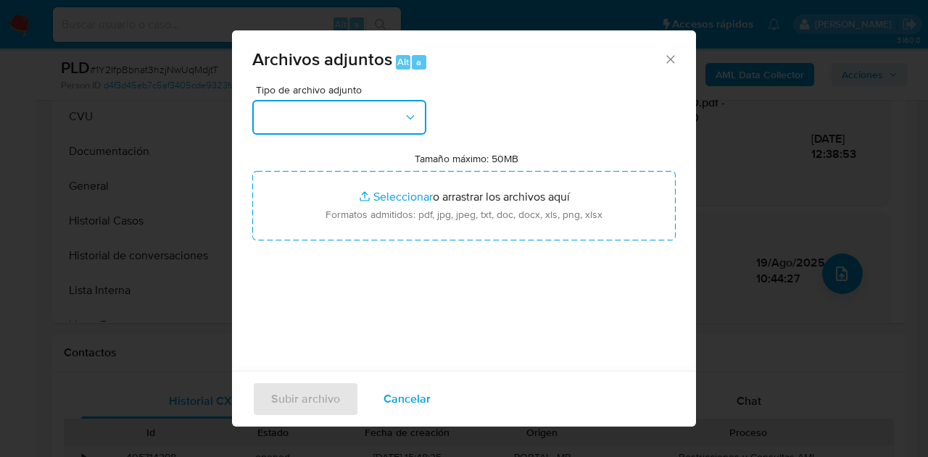
click at [407, 120] on icon "button" at bounding box center [410, 117] width 15 height 15
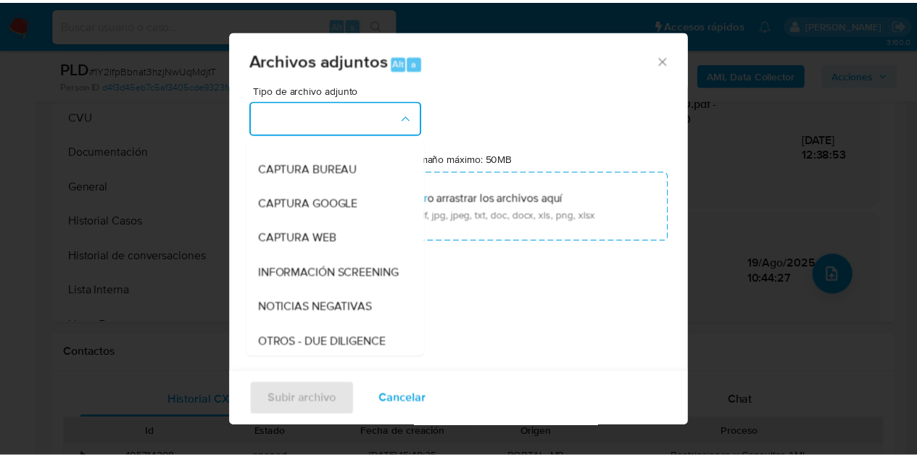
scroll to position [113, 0]
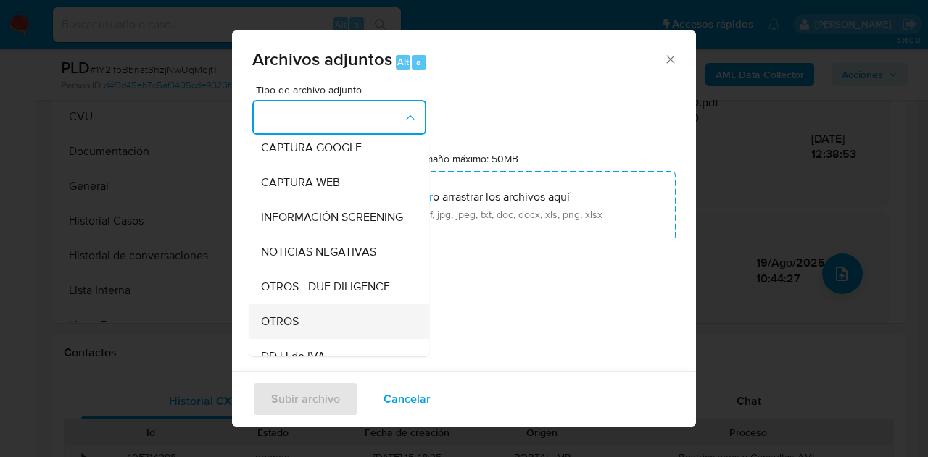
click at [318, 320] on div "OTROS" at bounding box center [335, 322] width 148 height 35
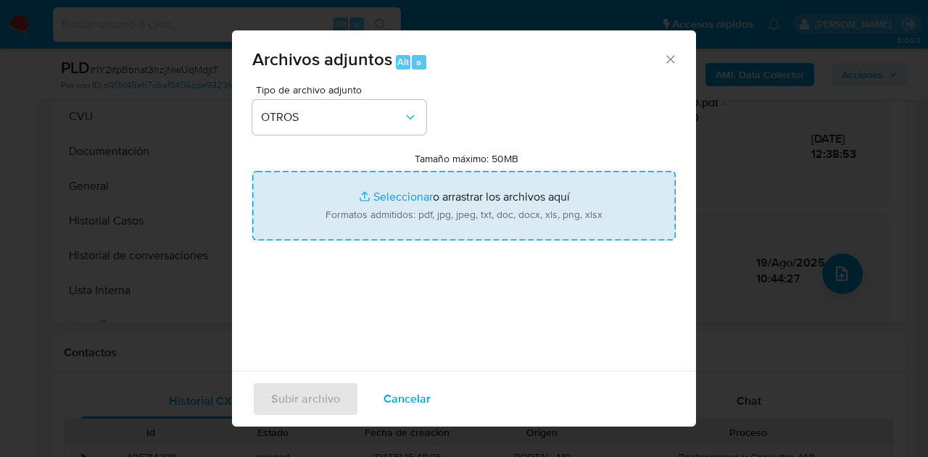
click at [365, 194] on input "Tamaño máximo: 50MB Seleccionar archivos" at bounding box center [463, 206] width 423 height 70
type input "C:\fakepath\Caselog 1Y2IfpBbnat3hzjNwUqMdjtT COMPLEMENTARIO.docx"
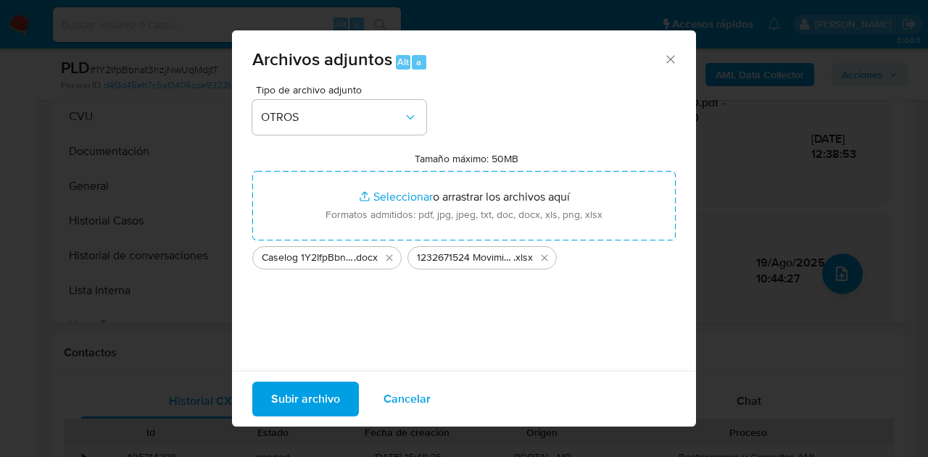
click at [293, 406] on span "Subir archivo" at bounding box center [305, 400] width 69 height 32
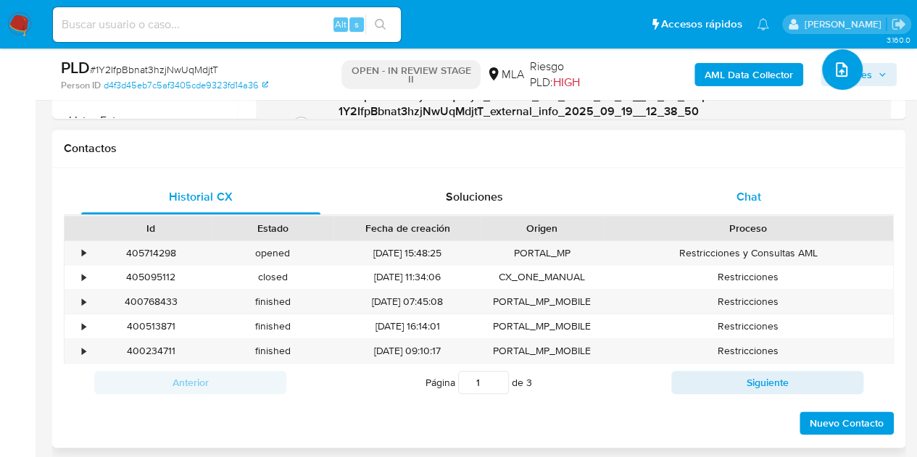
scroll to position [631, 0]
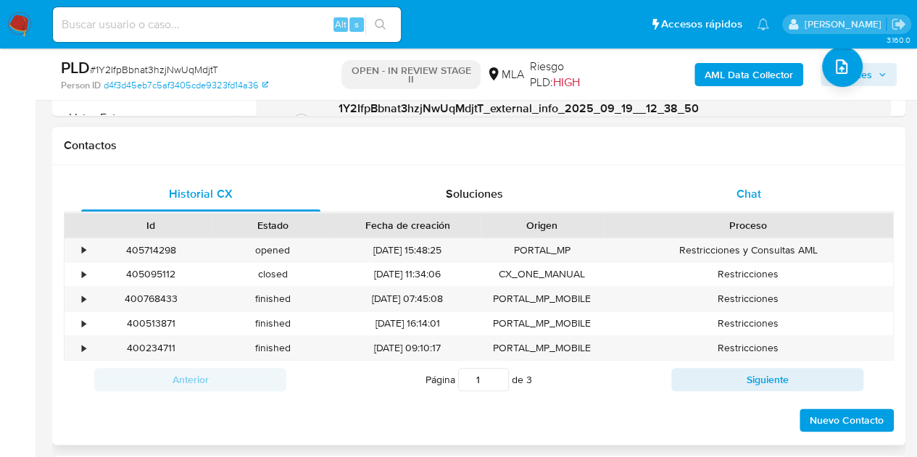
click at [758, 192] on span "Chat" at bounding box center [749, 194] width 25 height 17
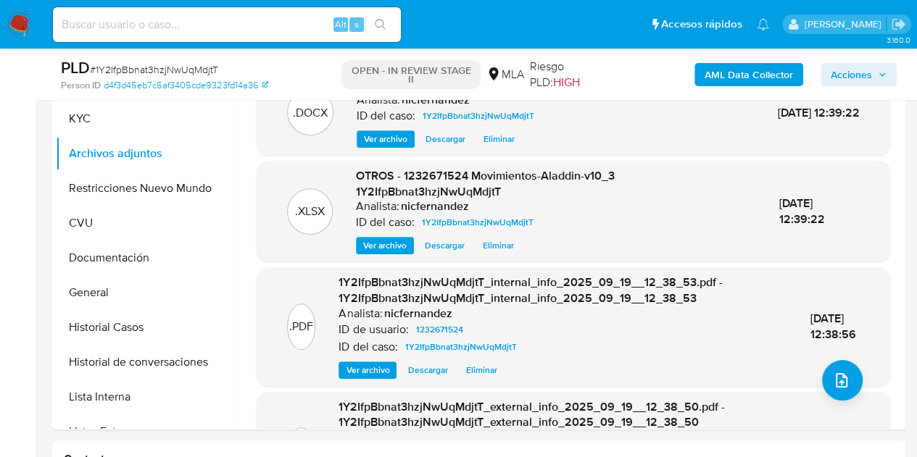
scroll to position [302, 0]
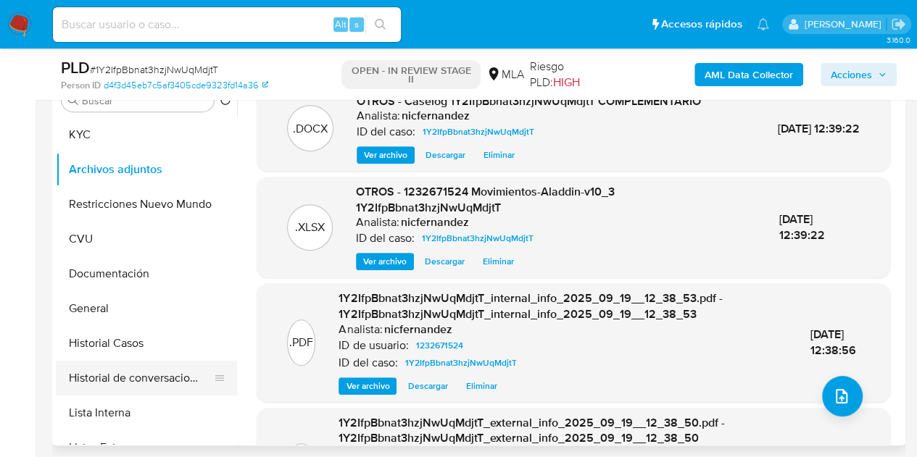
click at [162, 382] on button "Historial de conversaciones" at bounding box center [141, 378] width 170 height 35
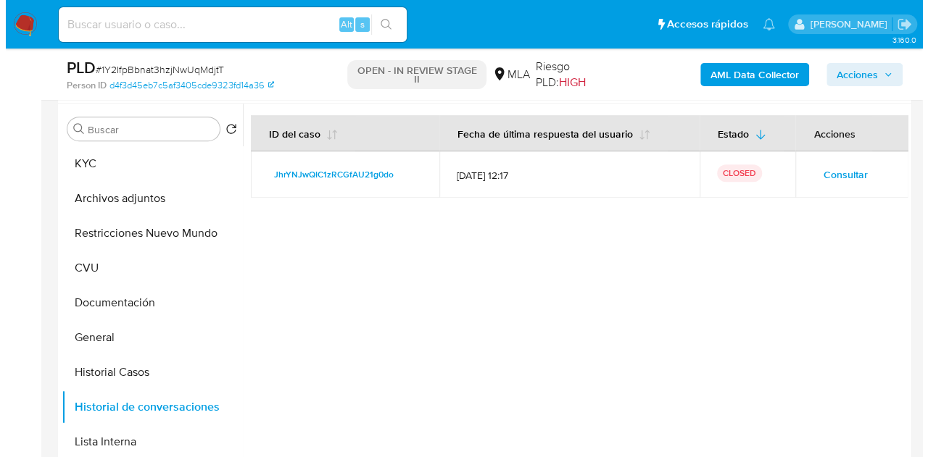
scroll to position [266, 0]
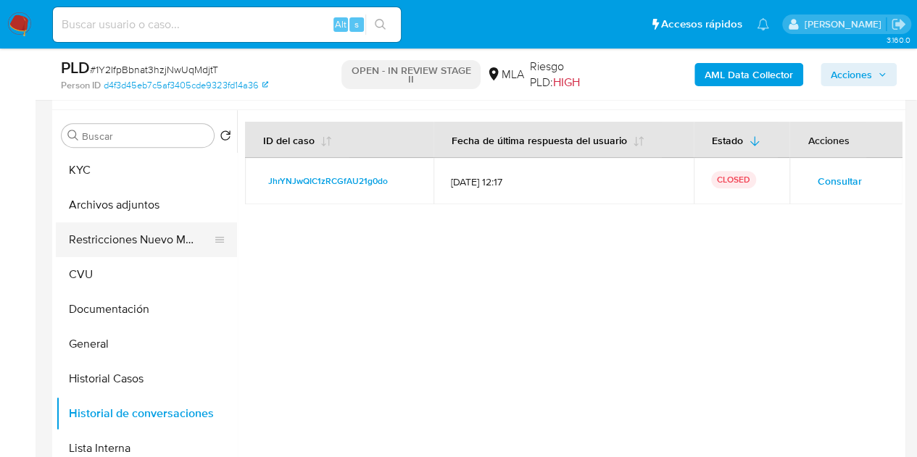
click at [95, 239] on button "Restricciones Nuevo Mundo" at bounding box center [141, 240] width 170 height 35
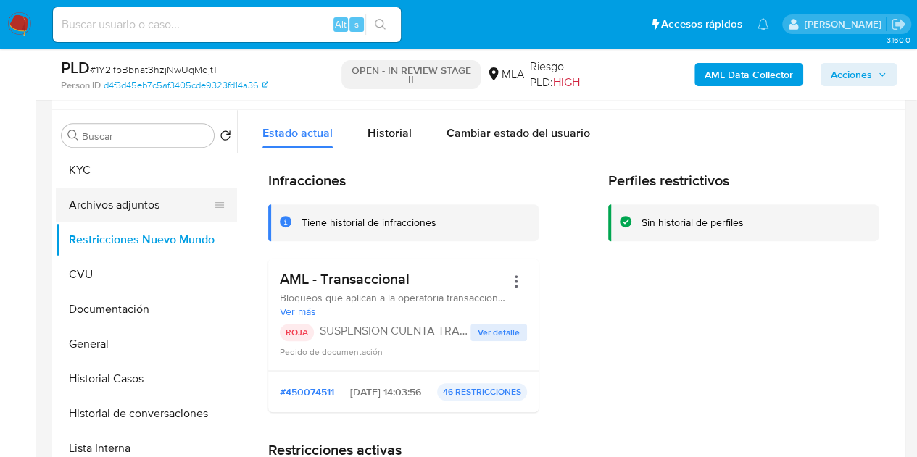
click at [109, 204] on button "Archivos adjuntos" at bounding box center [141, 205] width 170 height 35
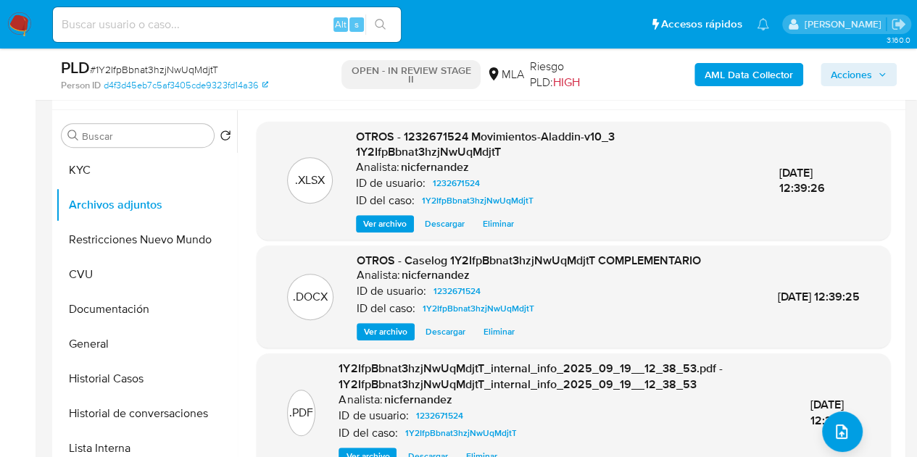
click at [384, 335] on span "Ver archivo" at bounding box center [386, 332] width 44 height 15
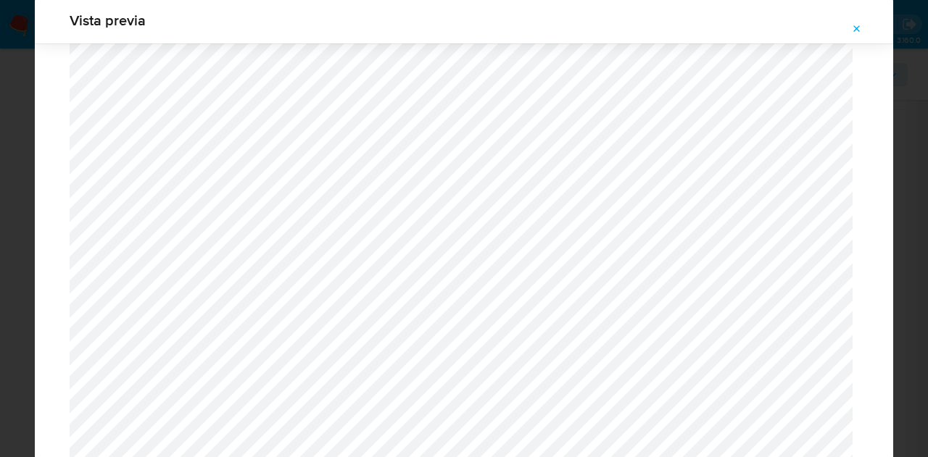
click at [860, 29] on icon "Attachment preview" at bounding box center [857, 29] width 12 height 12
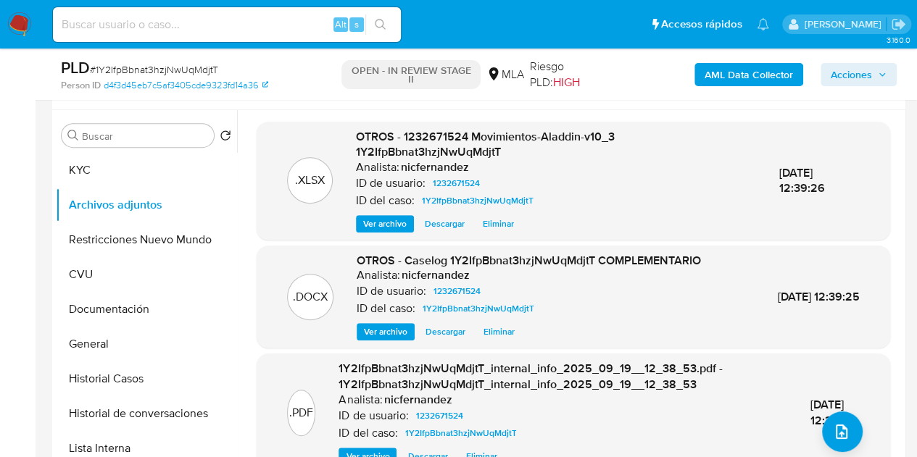
click at [381, 219] on span "Ver archivo" at bounding box center [385, 224] width 44 height 15
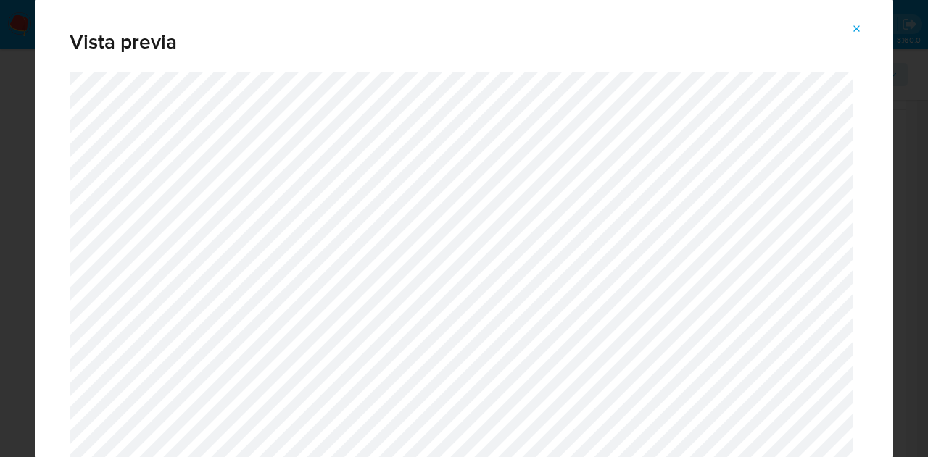
click at [861, 28] on icon "Attachment preview" at bounding box center [857, 29] width 12 height 12
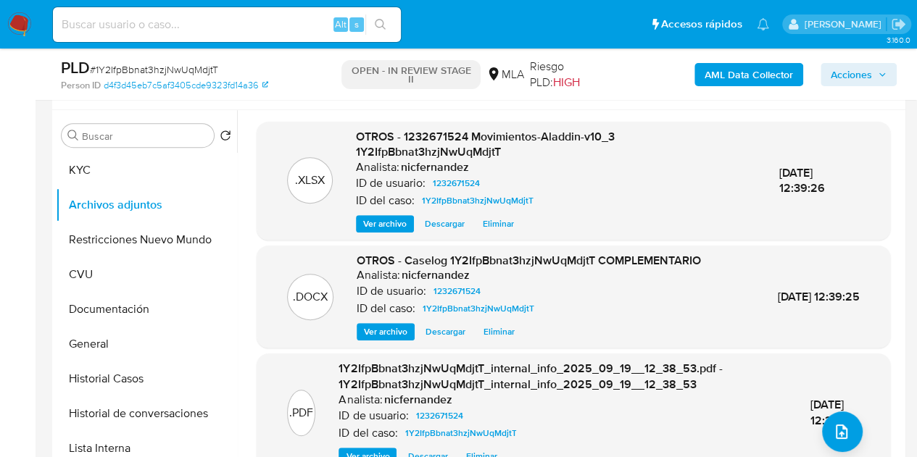
click at [389, 325] on span "Ver archivo" at bounding box center [386, 332] width 44 height 15
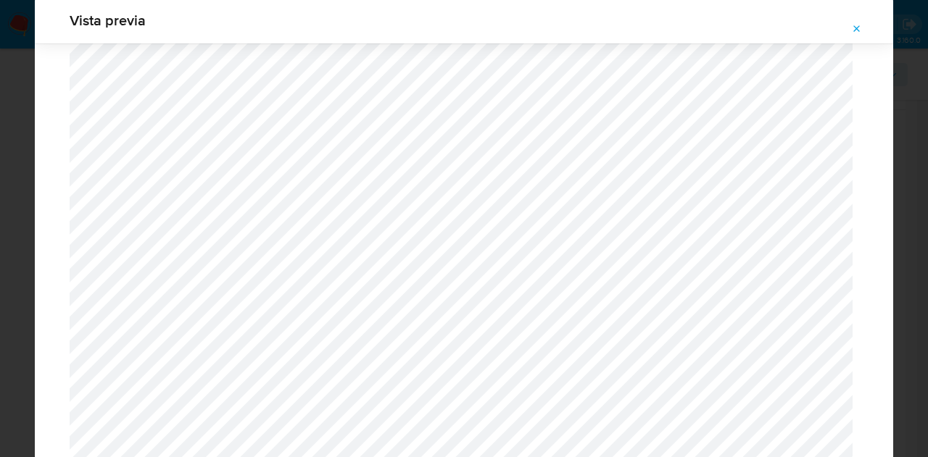
scroll to position [1301, 0]
drag, startPoint x: 858, startPoint y: 29, endPoint x: 837, endPoint y: 74, distance: 49.9
click at [859, 29] on icon "Attachment preview" at bounding box center [857, 29] width 12 height 12
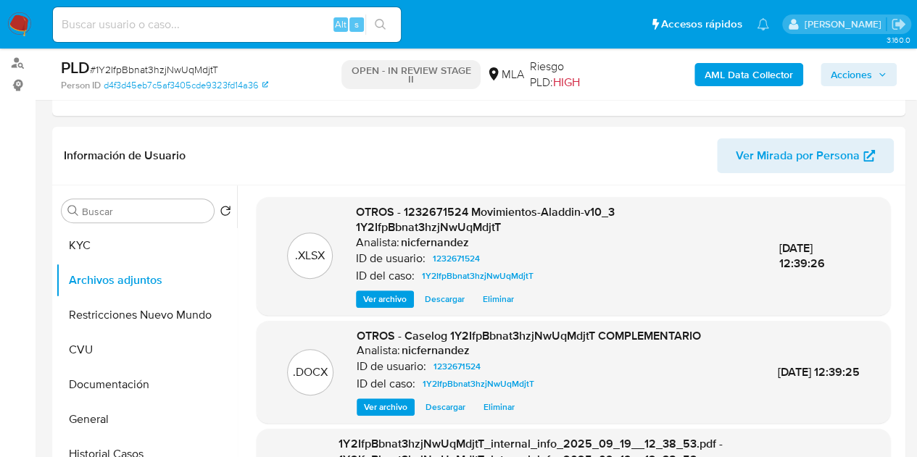
scroll to position [154, 0]
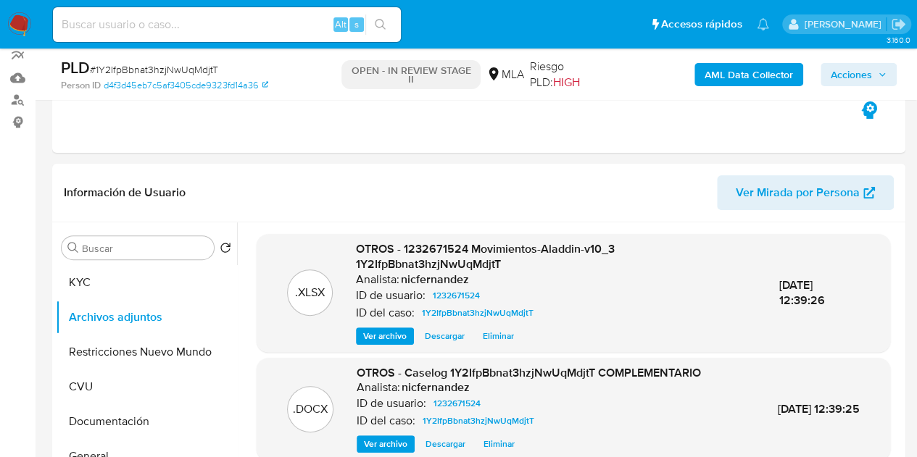
click at [850, 65] on span "Acciones" at bounding box center [851, 74] width 41 height 23
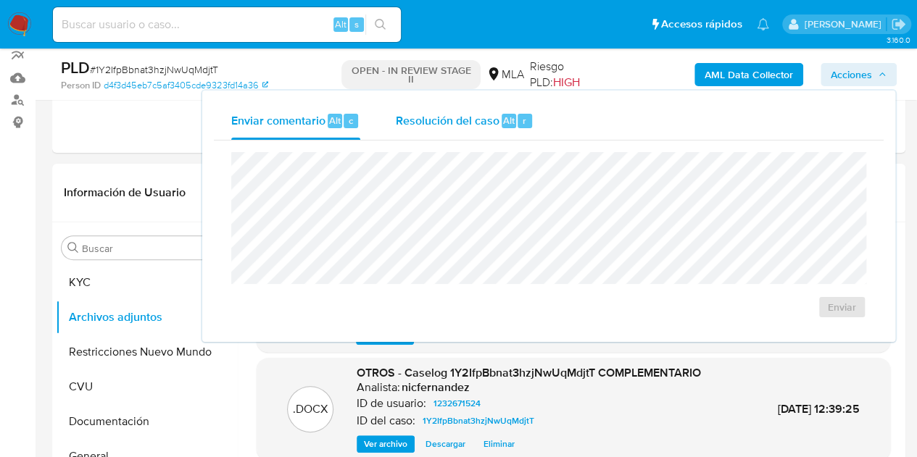
click at [446, 123] on span "Resolución del caso" at bounding box center [447, 120] width 104 height 17
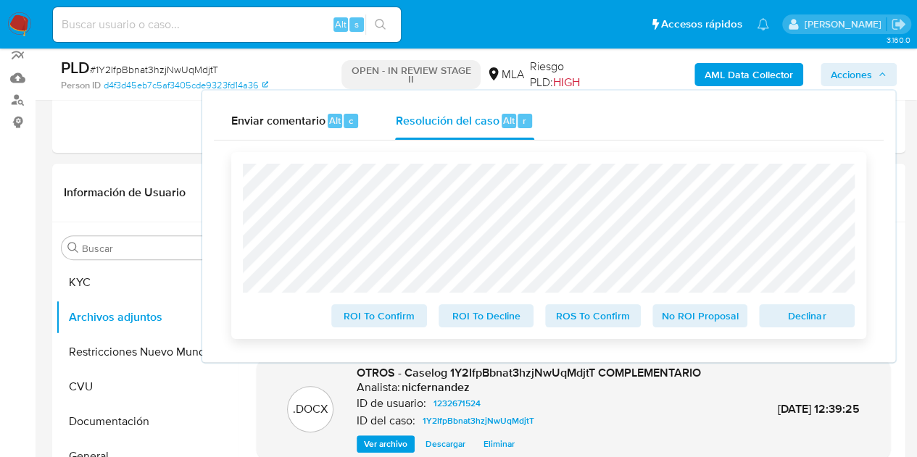
click at [788, 314] on span "Declinar" at bounding box center [806, 316] width 75 height 20
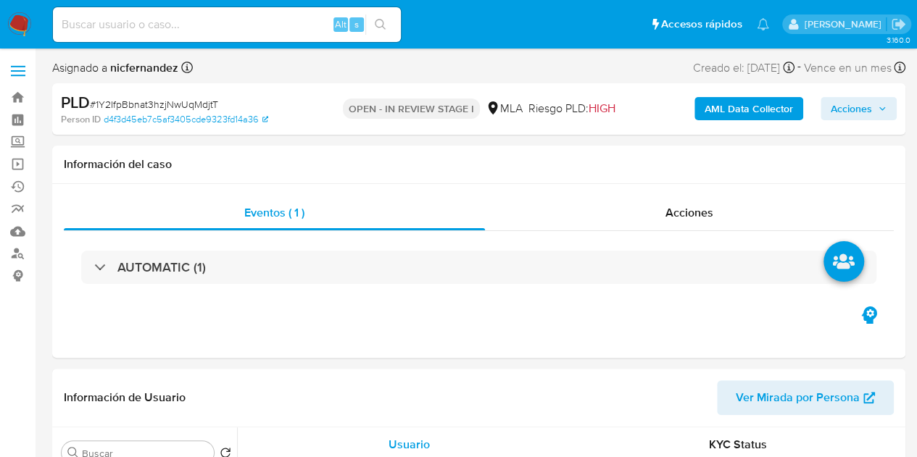
select select "10"
click at [863, 112] on span "Acciones" at bounding box center [851, 108] width 41 height 23
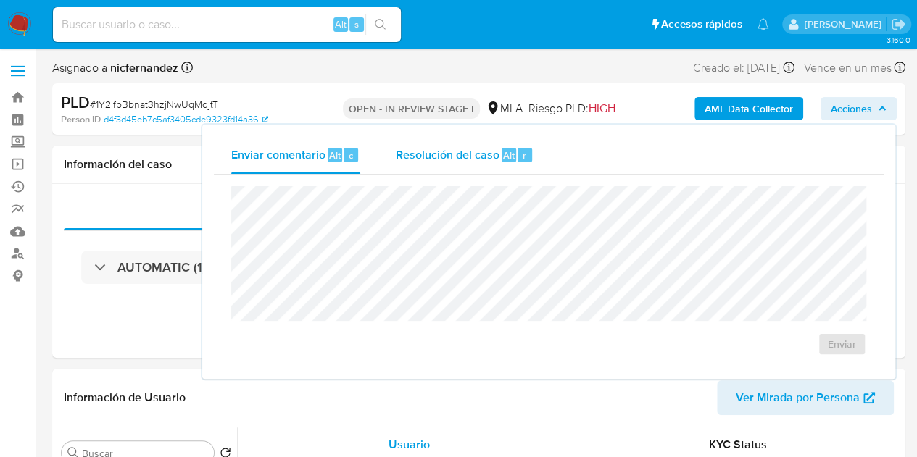
drag, startPoint x: 502, startPoint y: 159, endPoint x: 509, endPoint y: 173, distance: 16.2
click at [503, 160] on span "Alt" at bounding box center [509, 156] width 12 height 14
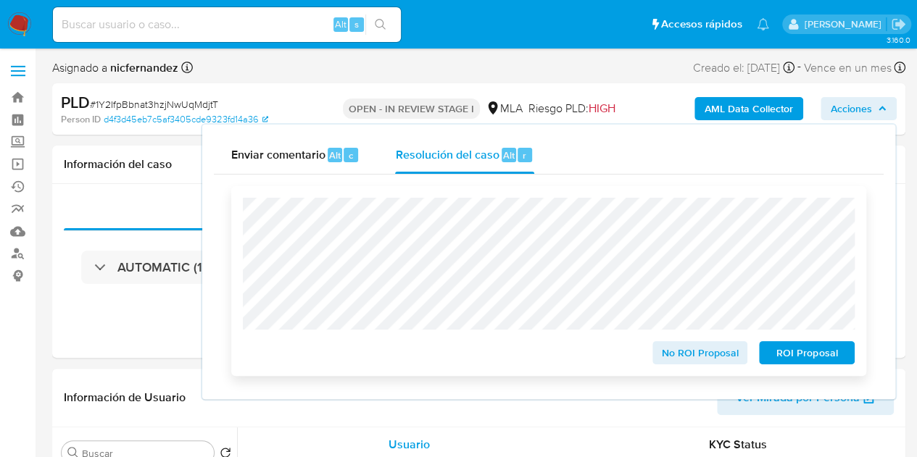
click at [777, 355] on span "ROI Proposal" at bounding box center [806, 353] width 75 height 20
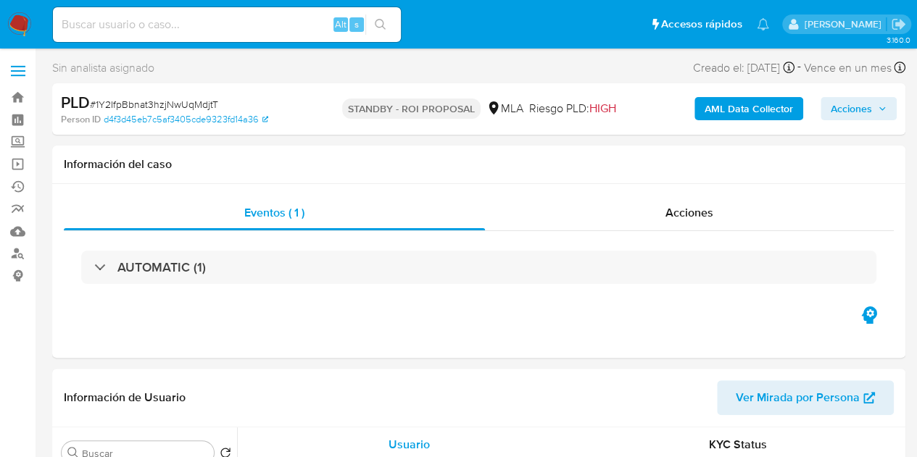
select select "10"
click at [674, 207] on span "Acciones" at bounding box center [690, 212] width 48 height 17
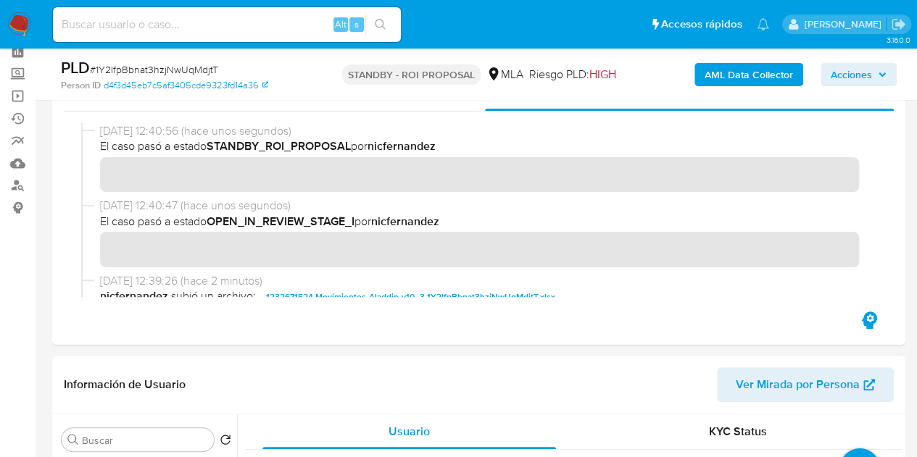
scroll to position [54, 0]
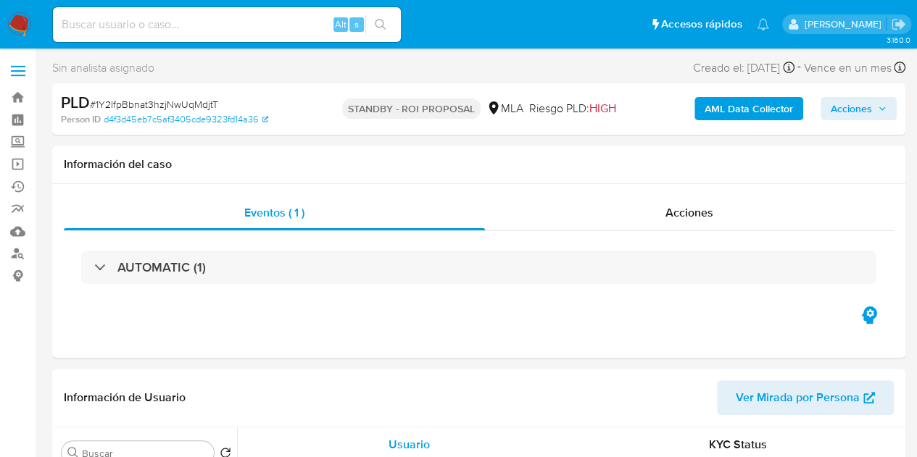
select select "10"
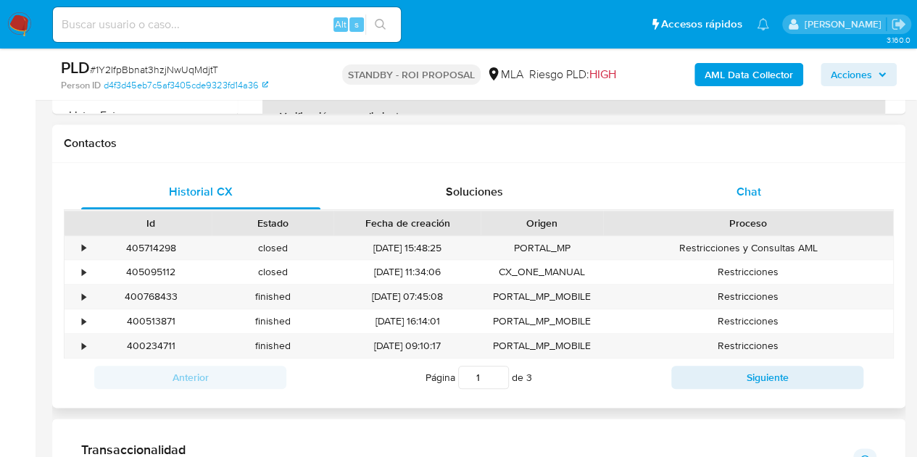
scroll to position [646, 0]
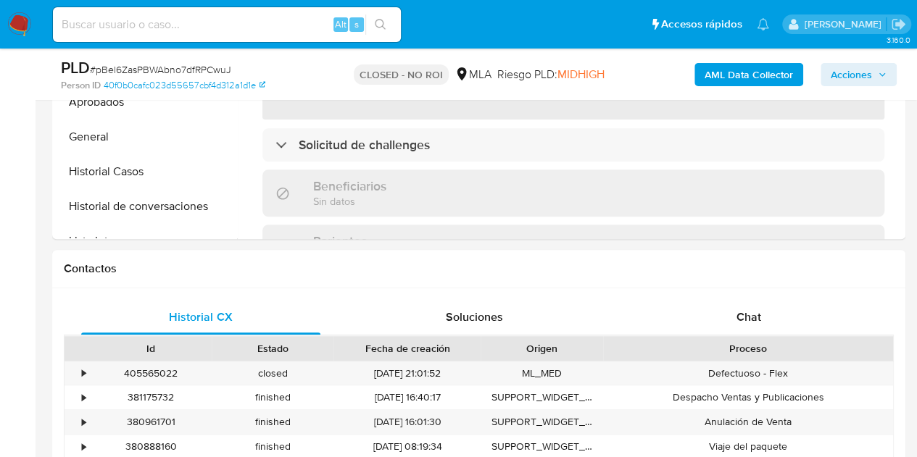
select select "10"
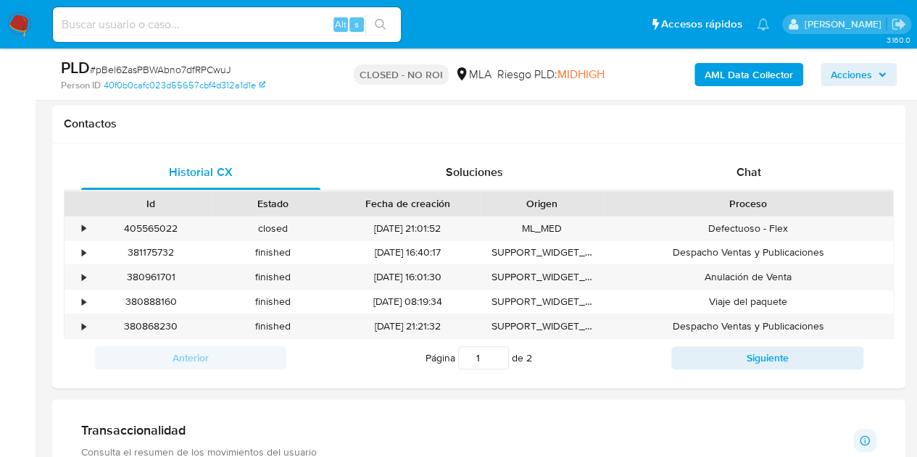
scroll to position [676, 0]
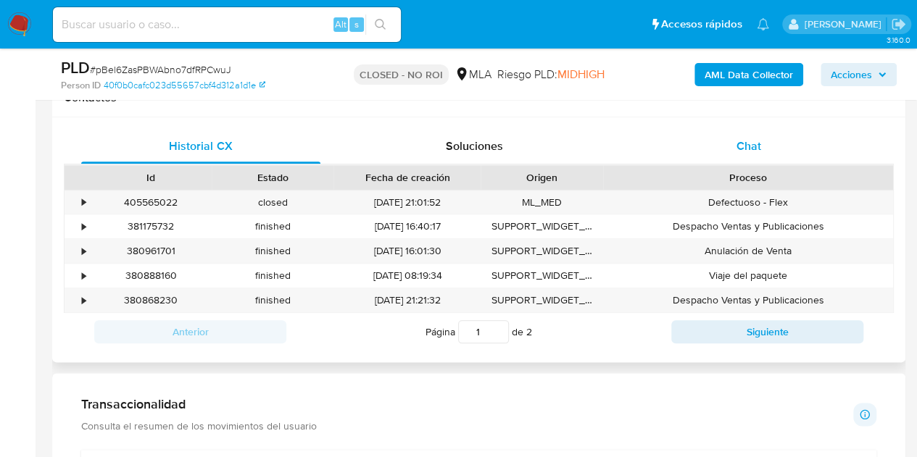
click at [776, 150] on div "Chat" at bounding box center [748, 146] width 239 height 35
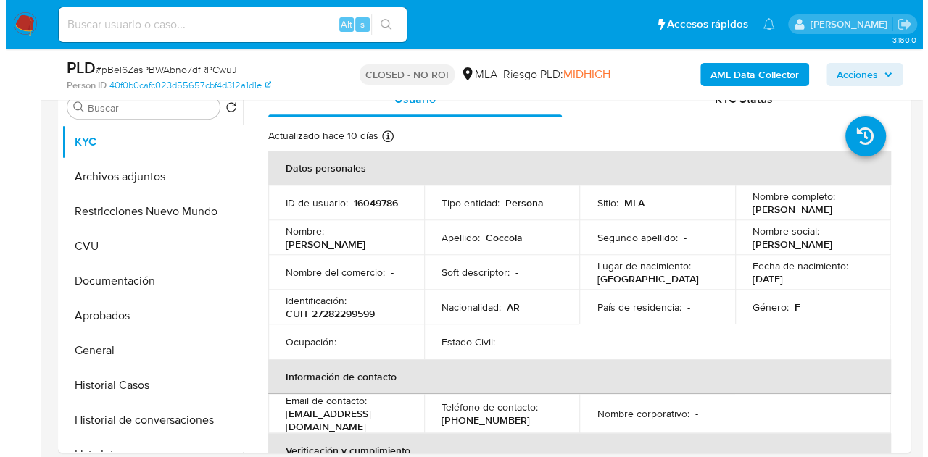
scroll to position [268, 0]
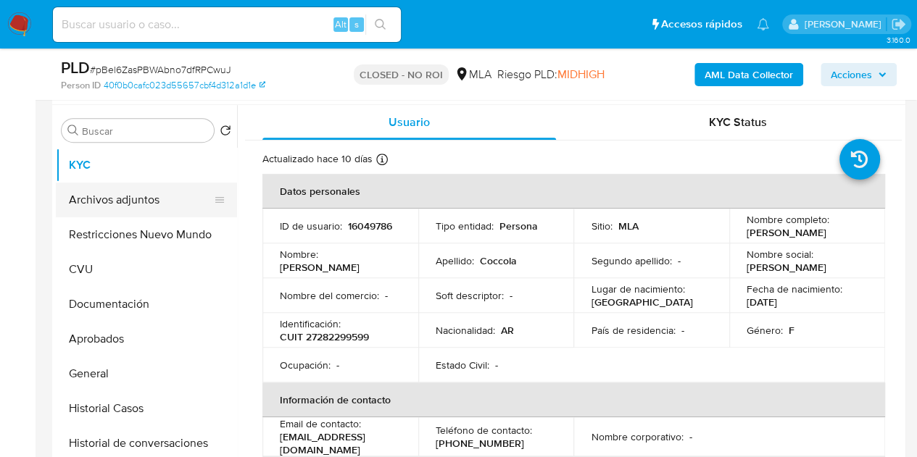
click at [133, 196] on button "Archivos adjuntos" at bounding box center [141, 200] width 170 height 35
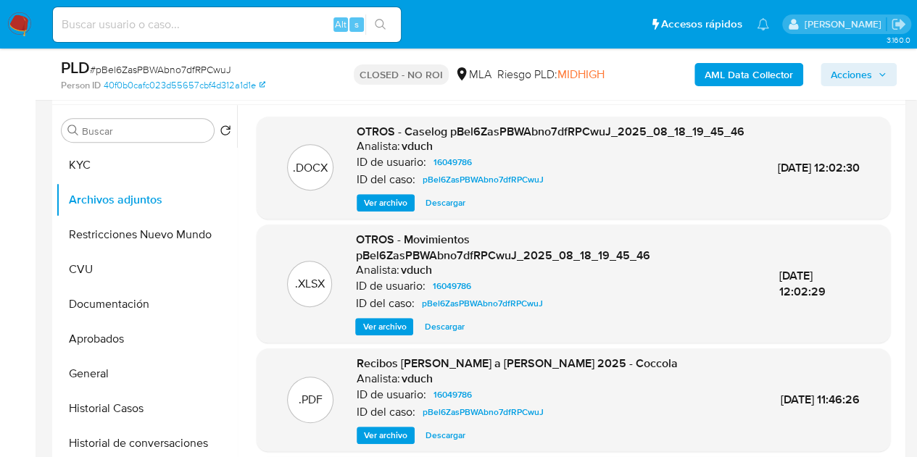
click at [377, 210] on span "Ver archivo" at bounding box center [386, 203] width 44 height 15
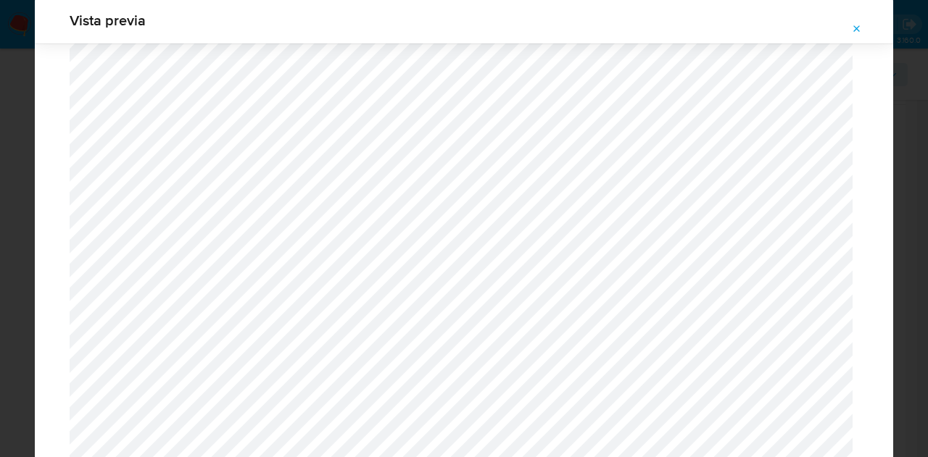
scroll to position [1176, 0]
click at [857, 31] on icon "Attachment preview" at bounding box center [857, 29] width 12 height 12
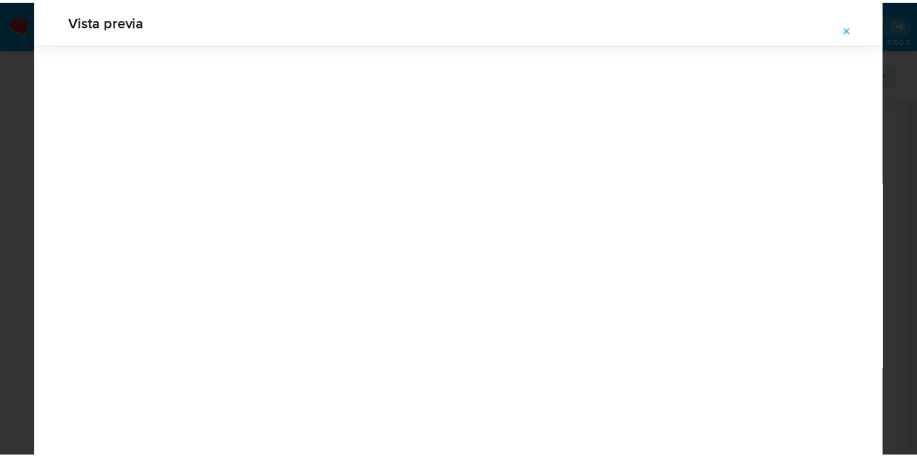
scroll to position [46, 0]
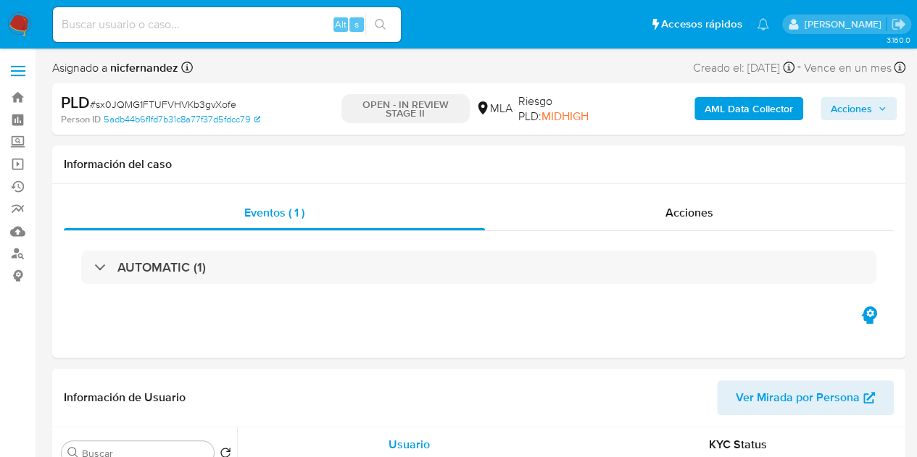
select select "10"
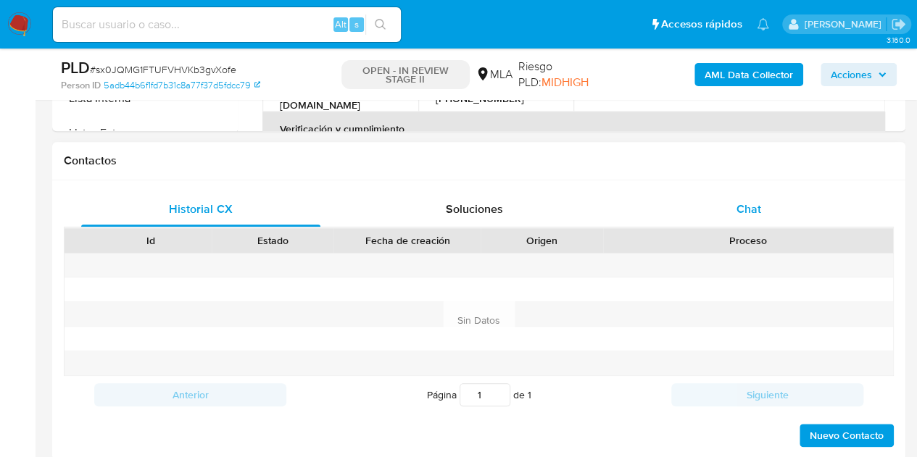
click at [784, 204] on div "Chat" at bounding box center [748, 209] width 239 height 35
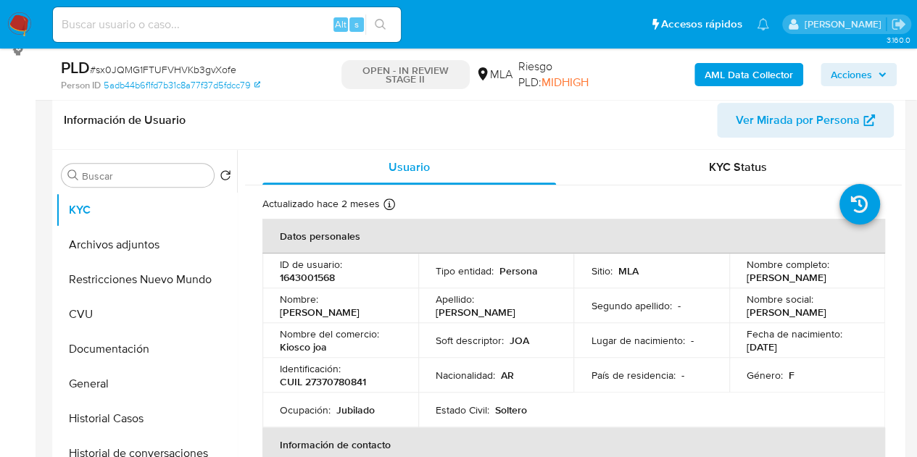
scroll to position [186, 0]
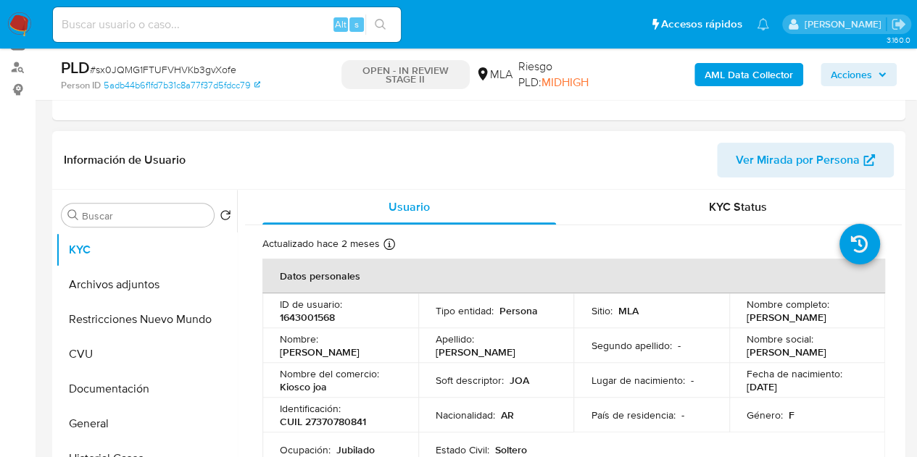
click at [814, 149] on span "Ver Mirada por Persona" at bounding box center [798, 160] width 124 height 35
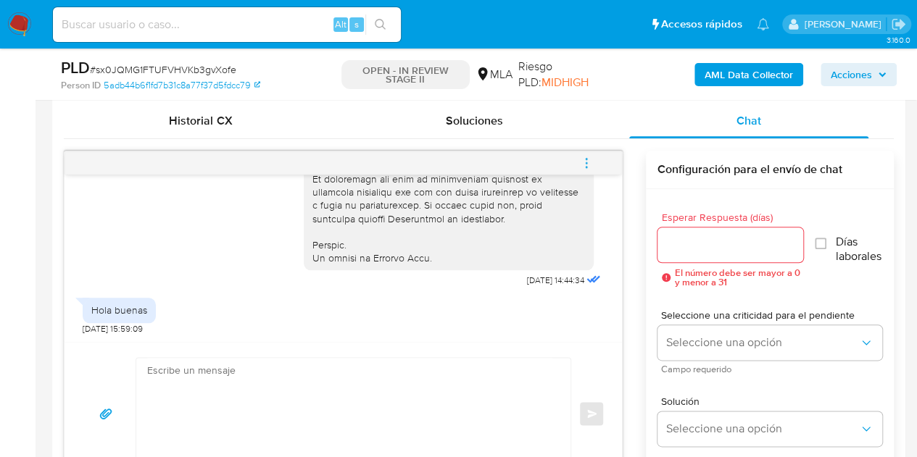
scroll to position [761, 0]
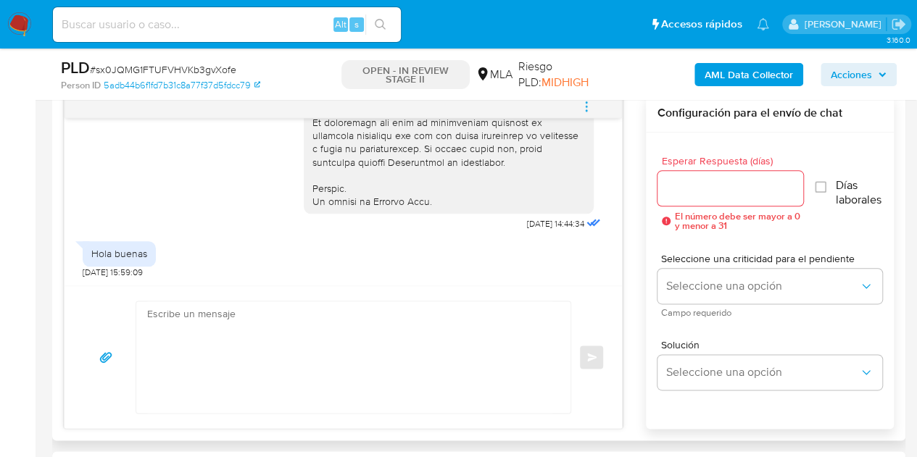
click at [465, 346] on textarea at bounding box center [349, 358] width 405 height 112
paste textarea "Hola, Esperamos que te encuentres muy bien. Necesitamos por favor que nos detal…"
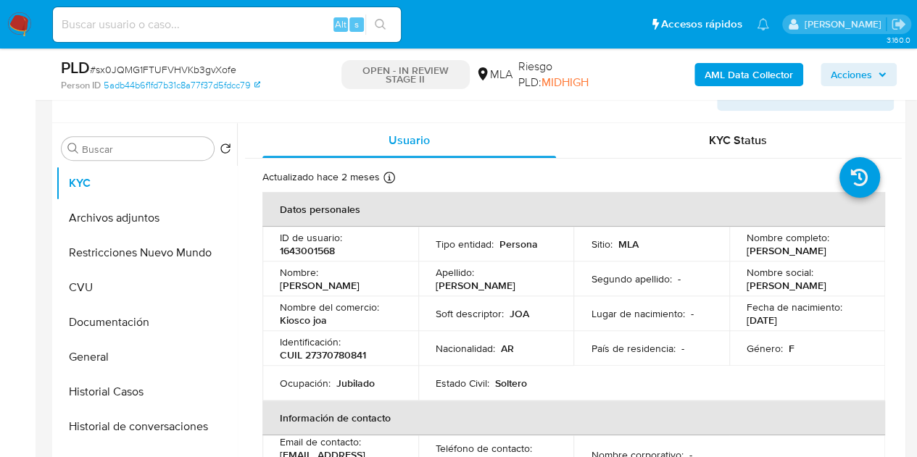
scroll to position [260, 0]
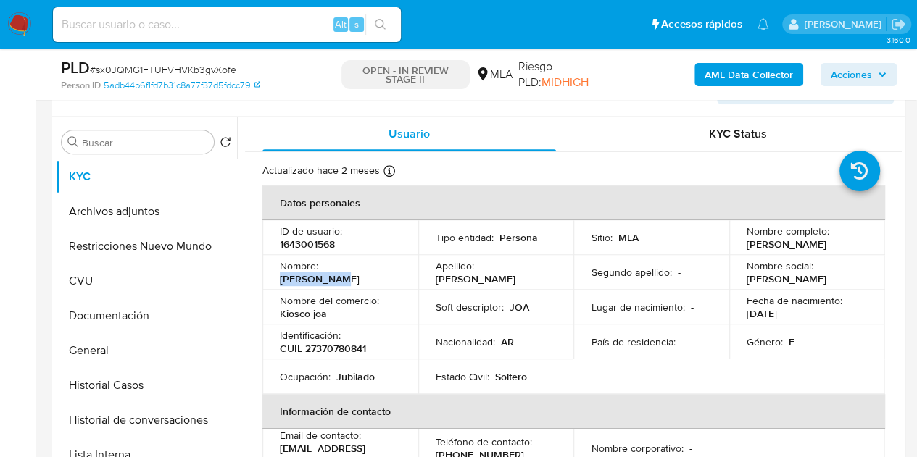
drag, startPoint x: 322, startPoint y: 272, endPoint x: 388, endPoint y: 270, distance: 66.0
click at [388, 270] on div "Nombre : Joana Belen" at bounding box center [340, 273] width 121 height 26
copy p "[PERSON_NAME]"
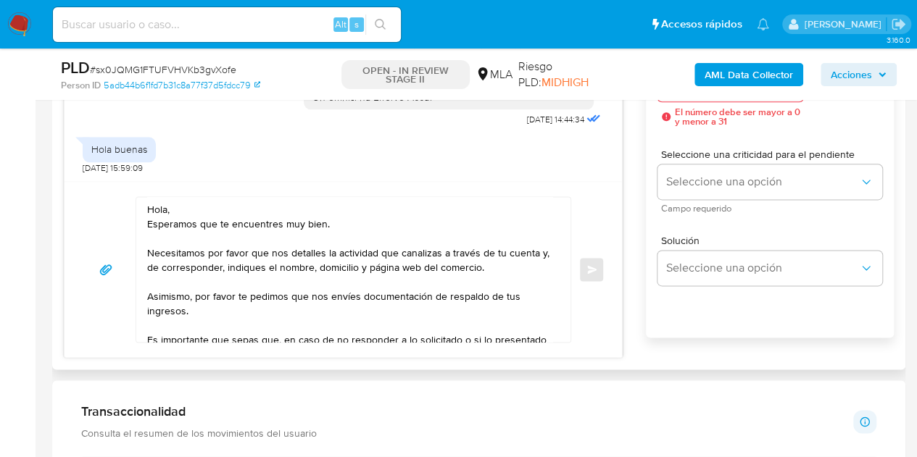
scroll to position [869, 0]
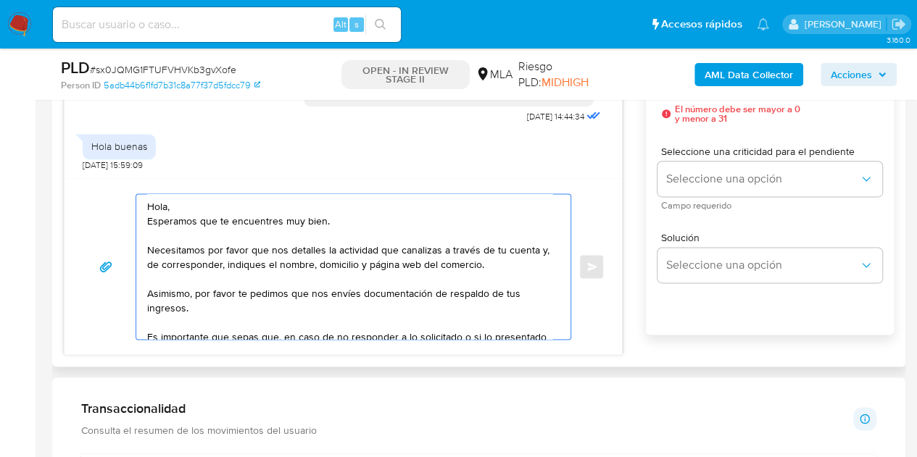
click at [165, 205] on textarea "Hola, Esperamos que te encuentres muy bien. Necesitamos por favor que nos detal…" at bounding box center [349, 266] width 405 height 145
paste textarea "[PERSON_NAME]"
click at [252, 204] on textarea "Hola Joana Belen, Esperamos que te encuentres muy bien. Necesitamos por favor q…" at bounding box center [349, 266] width 405 height 145
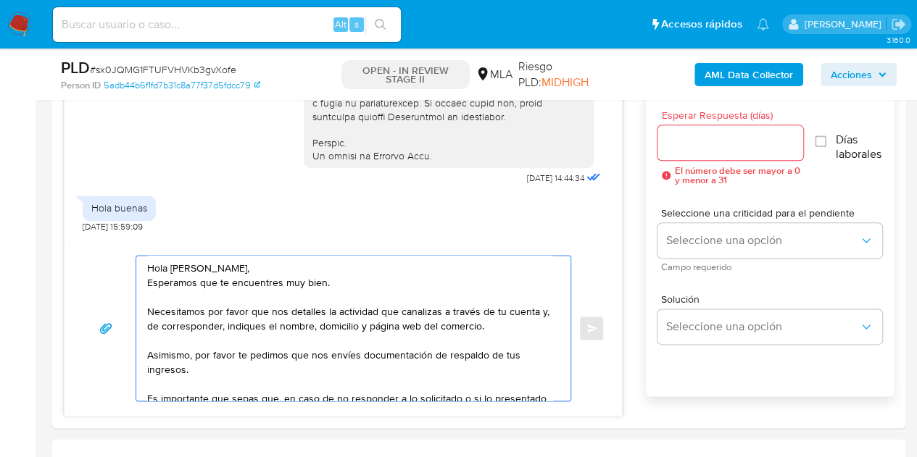
scroll to position [803, 0]
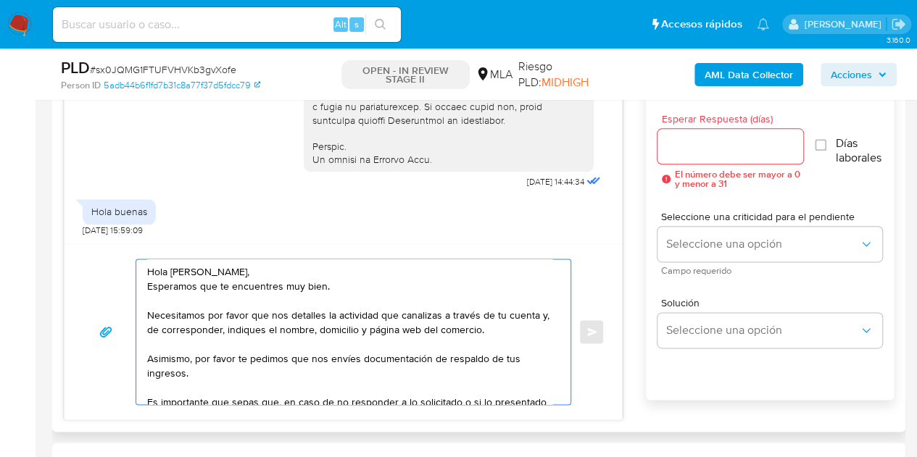
type textarea "Hola Joana Belén, Esperamos que te encuentres muy bien. Necesitamos por favor q…"
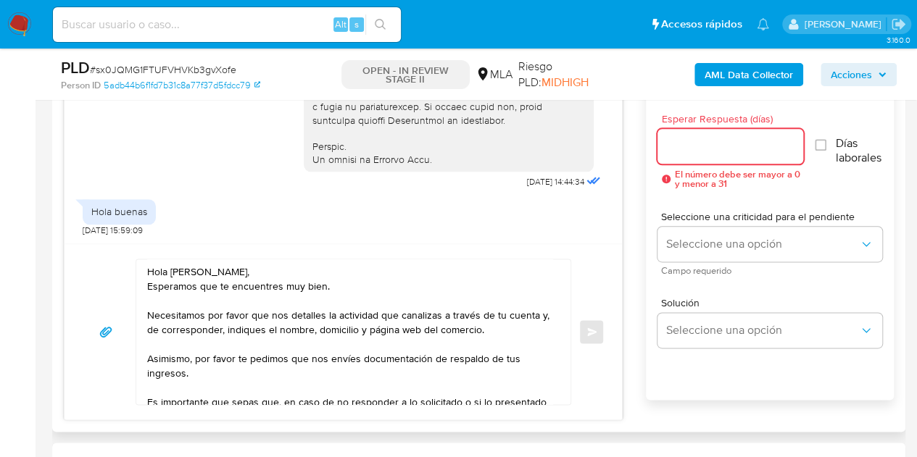
click at [719, 152] on input "Esperar Respuesta (días)" at bounding box center [731, 146] width 146 height 19
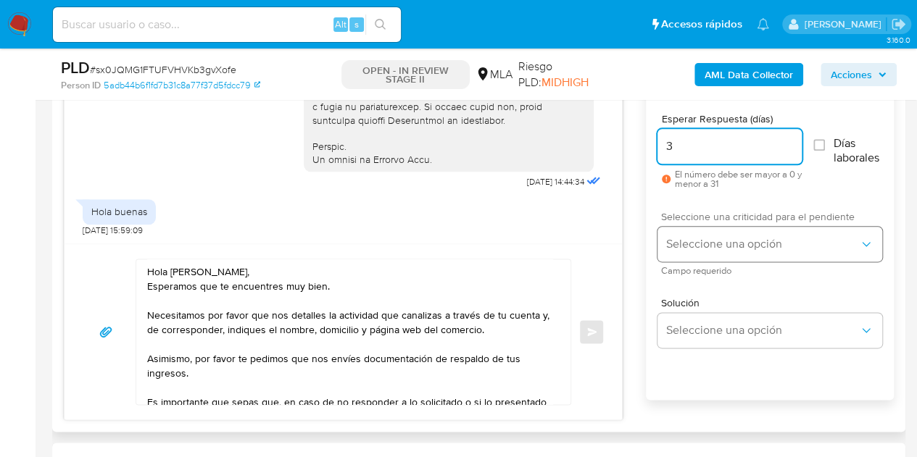
type input "3"
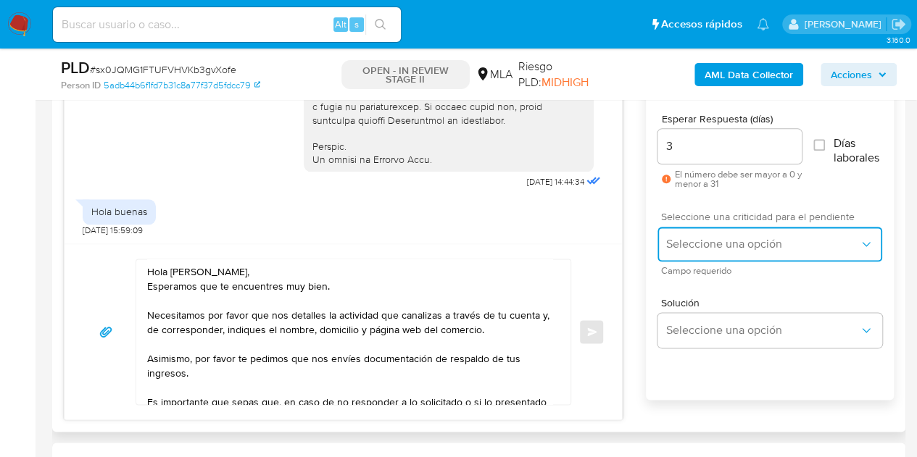
click at [690, 233] on button "Seleccione una opción" at bounding box center [770, 244] width 225 height 35
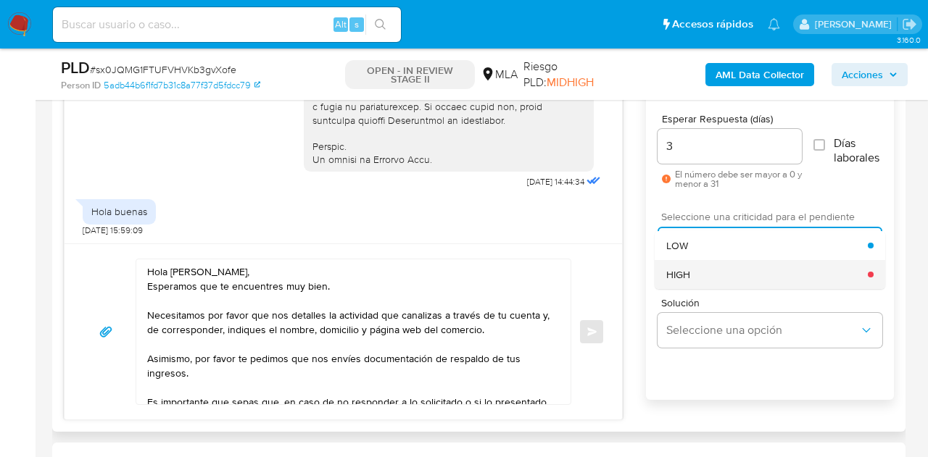
click at [701, 277] on div "HIGH" at bounding box center [767, 274] width 202 height 29
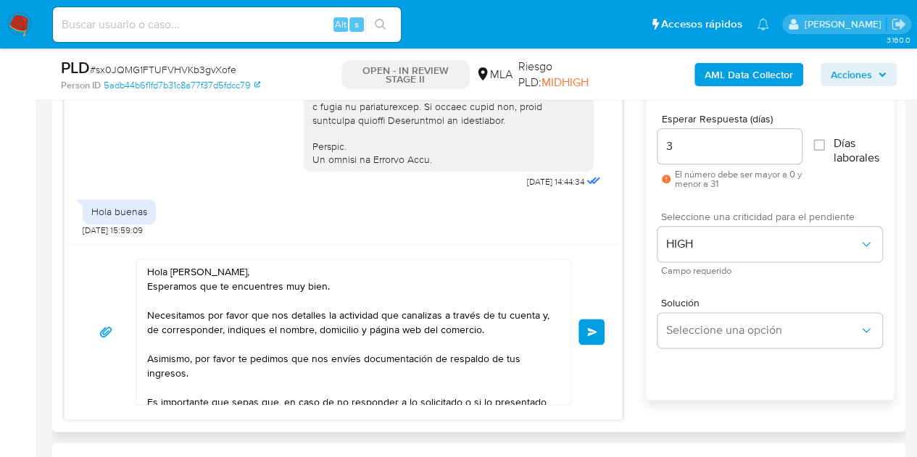
click at [592, 262] on div "Hola Joana Belén, Esperamos que te encuentres muy bien. Necesitamos por favor q…" at bounding box center [343, 332] width 523 height 146
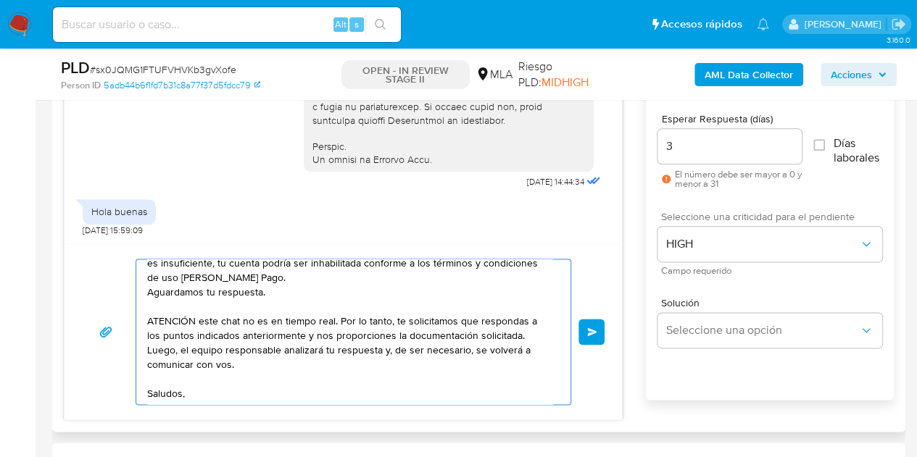
scroll to position [170, 0]
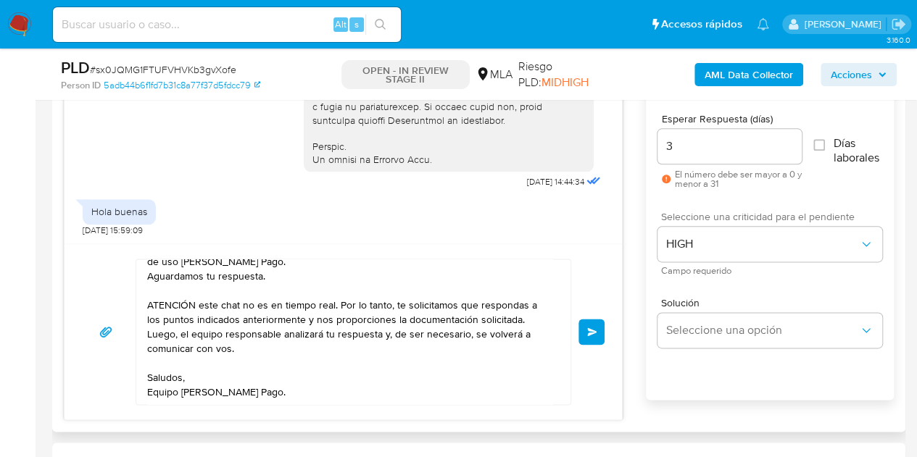
click at [593, 328] on span "Enviar" at bounding box center [592, 332] width 10 height 9
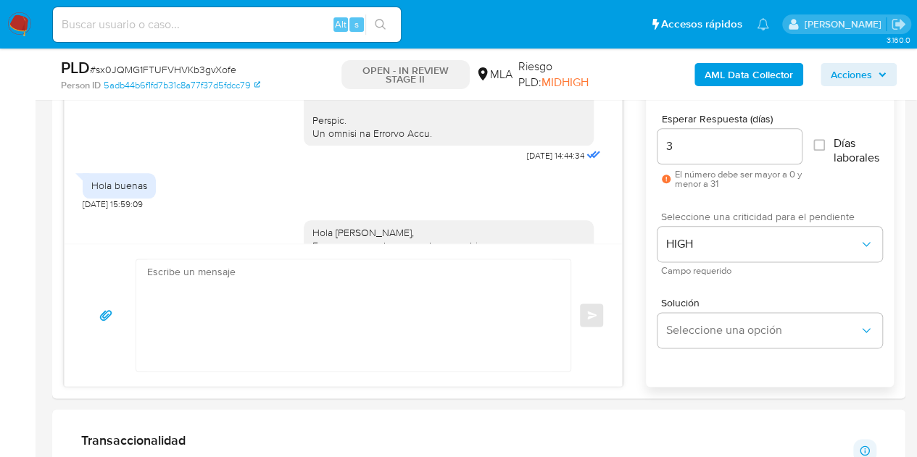
scroll to position [1083, 0]
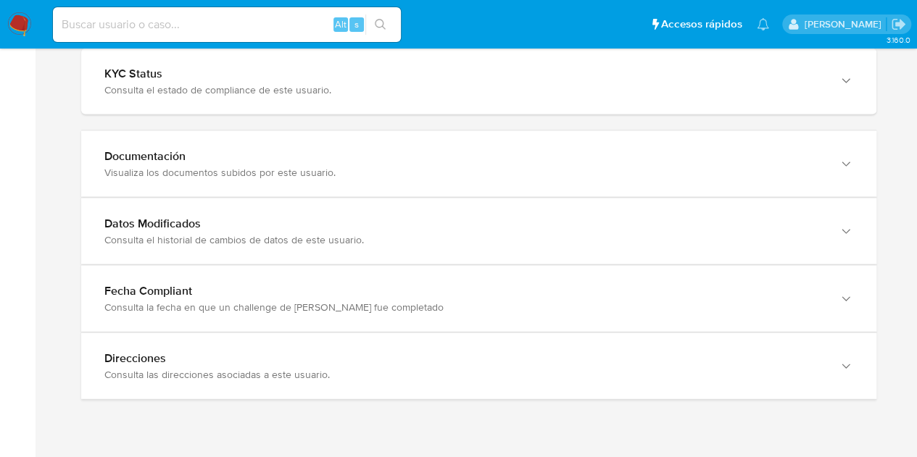
scroll to position [1473, 0]
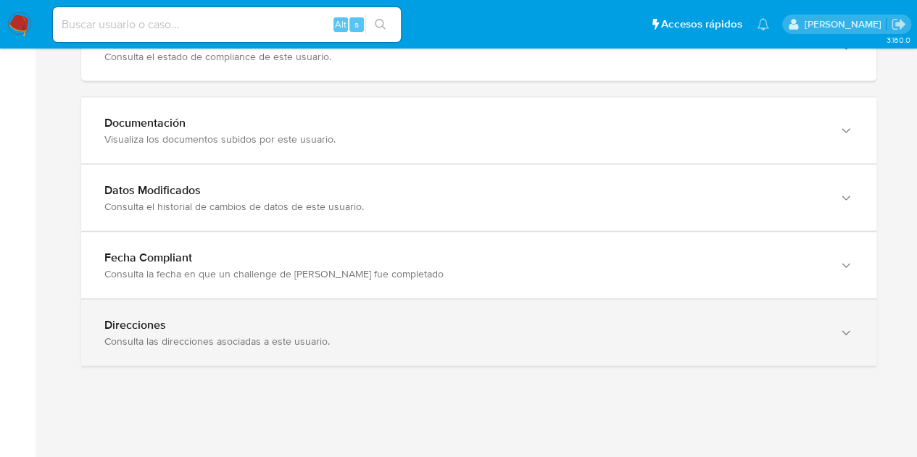
drag, startPoint x: 844, startPoint y: 309, endPoint x: 852, endPoint y: 323, distance: 16.5
click at [844, 308] on div "Direcciones Consulta las direcciones asociadas a este usuario." at bounding box center [478, 333] width 795 height 66
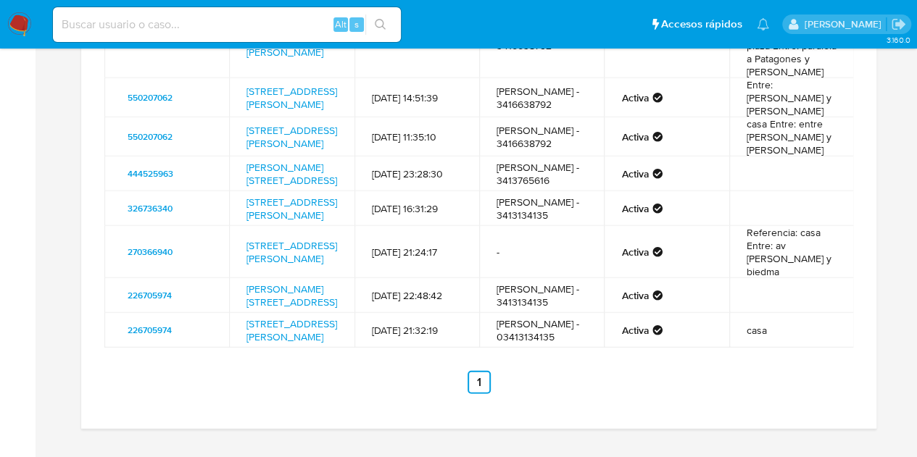
scroll to position [1892, 0]
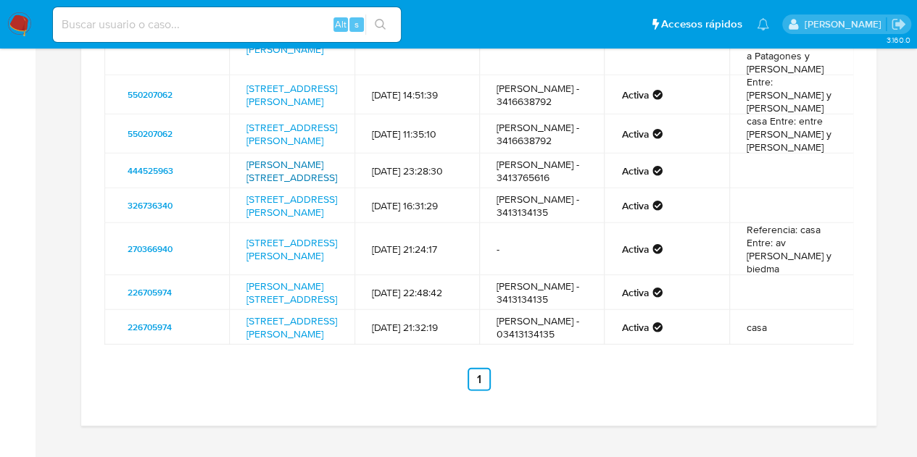
click at [296, 185] on link "Felipe More 3839, Rosario, Santa Fe, 2000, Argentina 3839" at bounding box center [292, 171] width 91 height 28
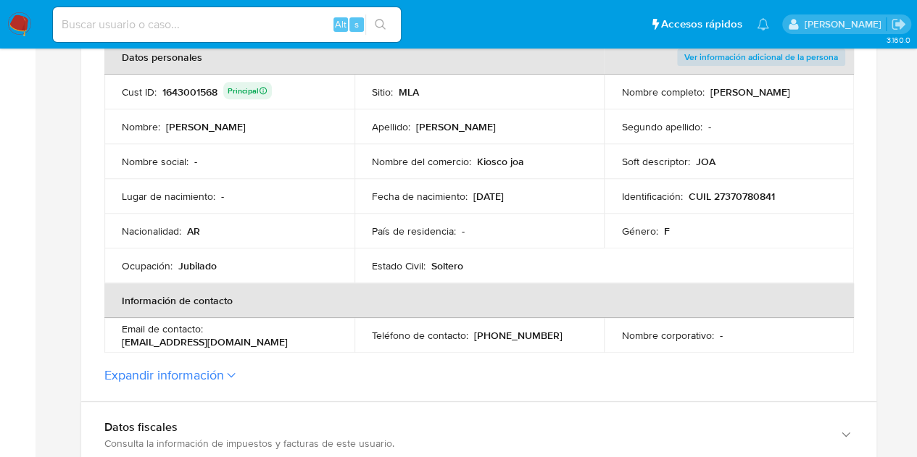
scroll to position [239, 0]
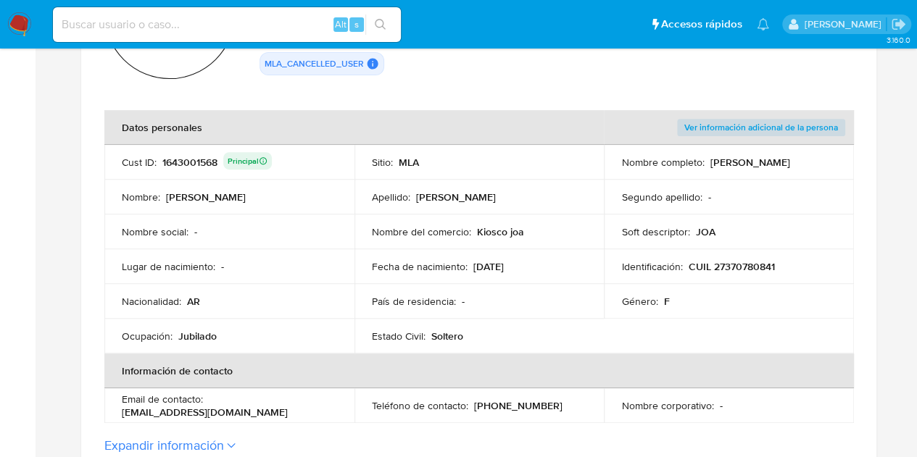
drag, startPoint x: 477, startPoint y: 230, endPoint x: 539, endPoint y: 224, distance: 62.6
click at [539, 225] on div "Nombre del comercio : Kiosco joa" at bounding box center [479, 231] width 215 height 13
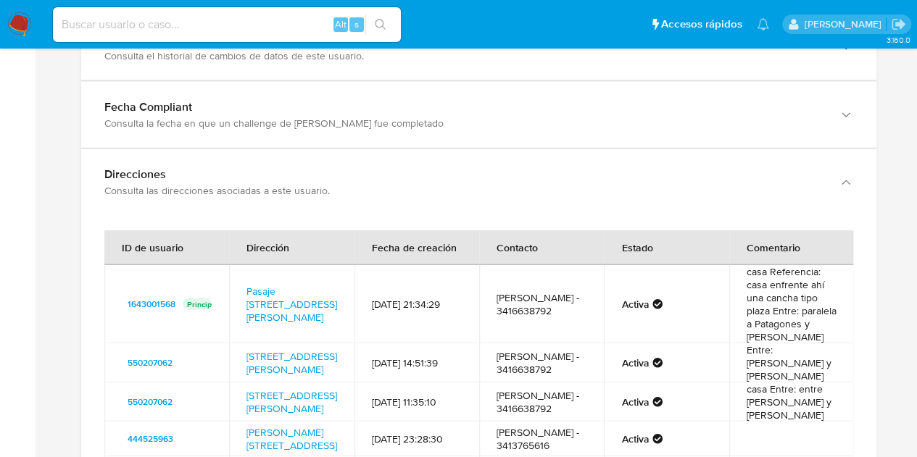
scroll to position [0, 0]
click at [763, 315] on td "casa Referencia: casa enfrente ahí una cancha tipo plaza Entre: paralela a Pata…" at bounding box center [791, 304] width 125 height 78
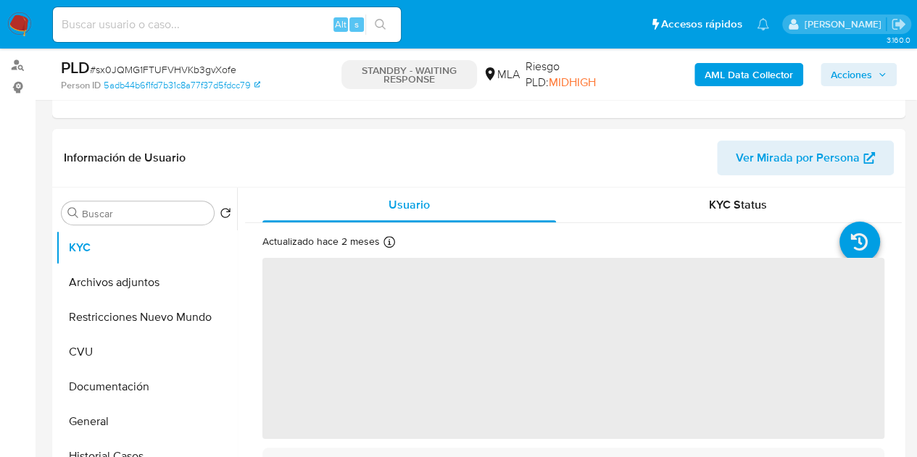
select select "10"
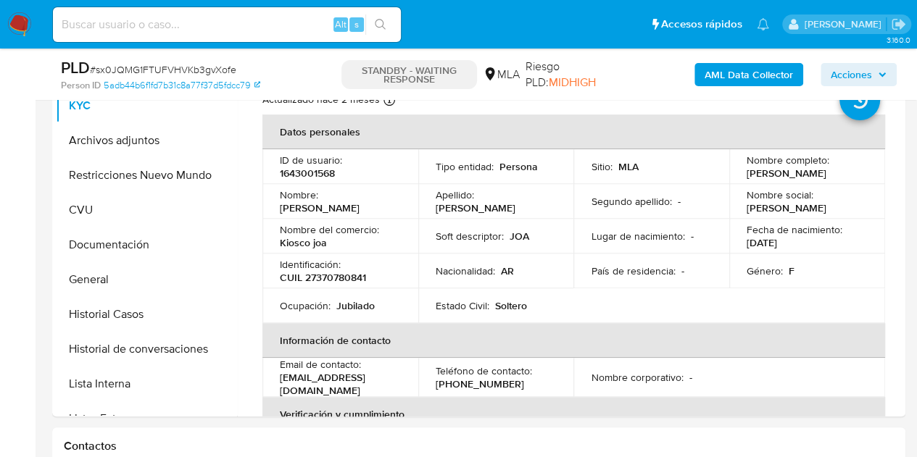
scroll to position [618, 0]
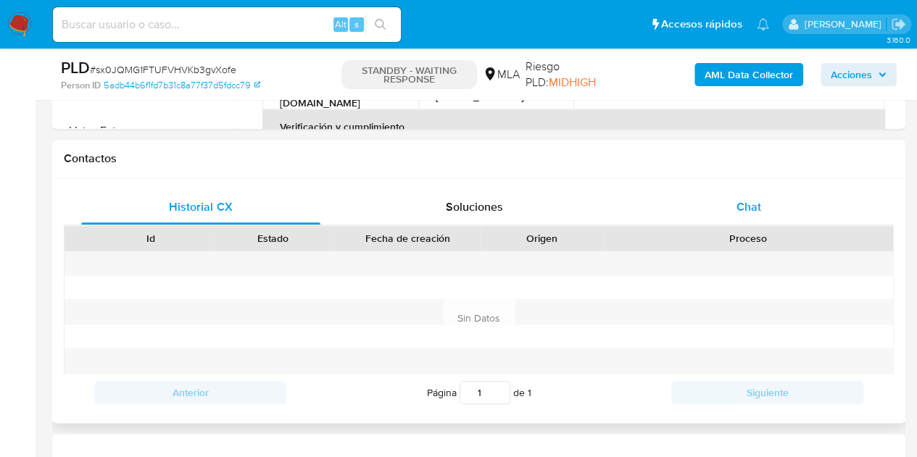
click at [811, 212] on div "Chat" at bounding box center [748, 207] width 239 height 35
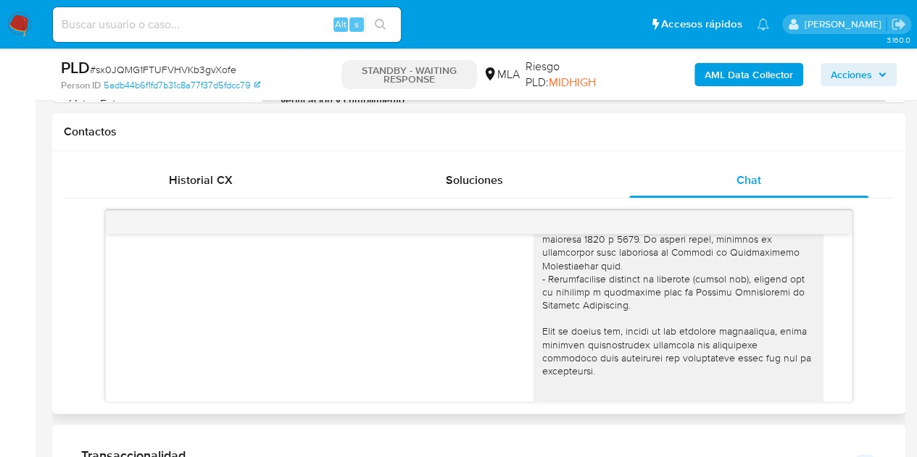
scroll to position [1083, 0]
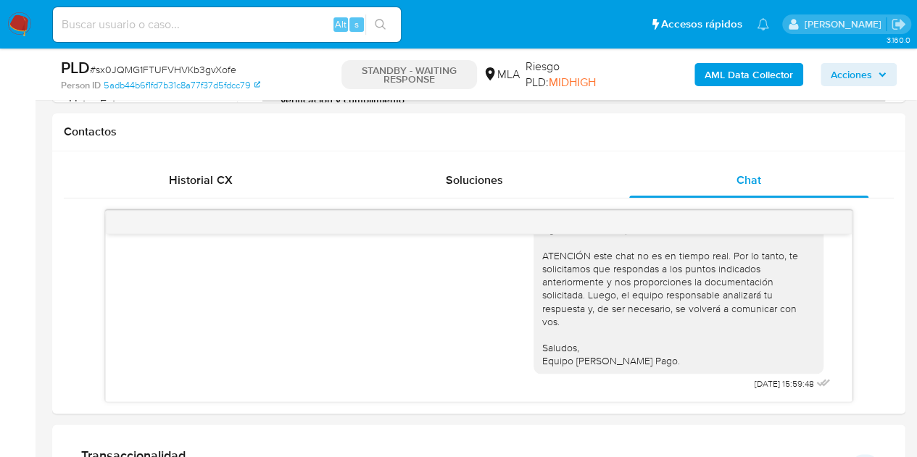
drag, startPoint x: 297, startPoint y: 428, endPoint x: 303, endPoint y: 436, distance: 9.8
